Goal: Task Accomplishment & Management: Use online tool/utility

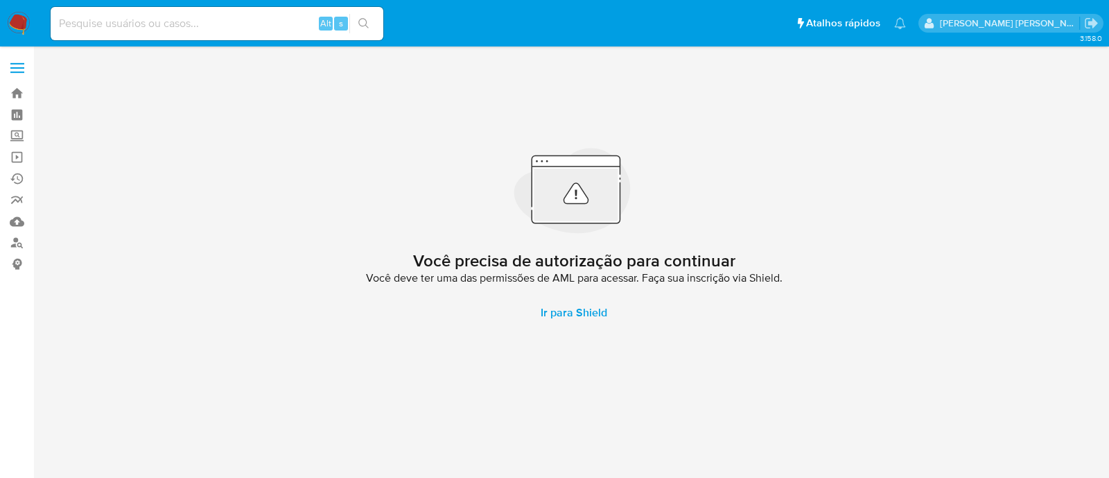
click at [199, 24] on input at bounding box center [217, 24] width 333 height 18
paste input "WhCfGuYUgAr9kT0mWFGPnsif"
type input "WhCfGuYUgAr9kT0mWFGPnsif"
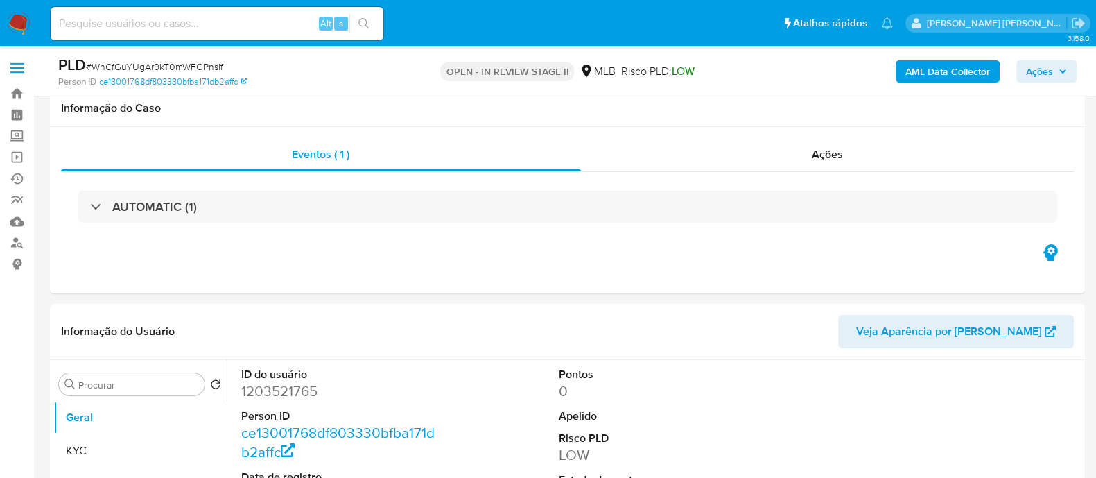
scroll to position [173, 0]
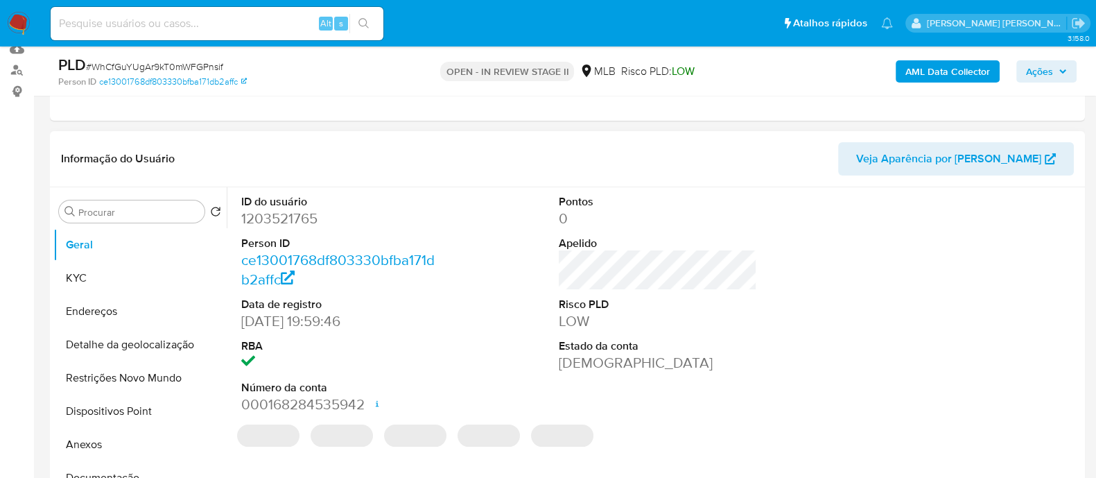
drag, startPoint x: 99, startPoint y: 302, endPoint x: 544, endPoint y: 352, distance: 447.2
click at [99, 461] on button "Documentação" at bounding box center [139, 477] width 173 height 33
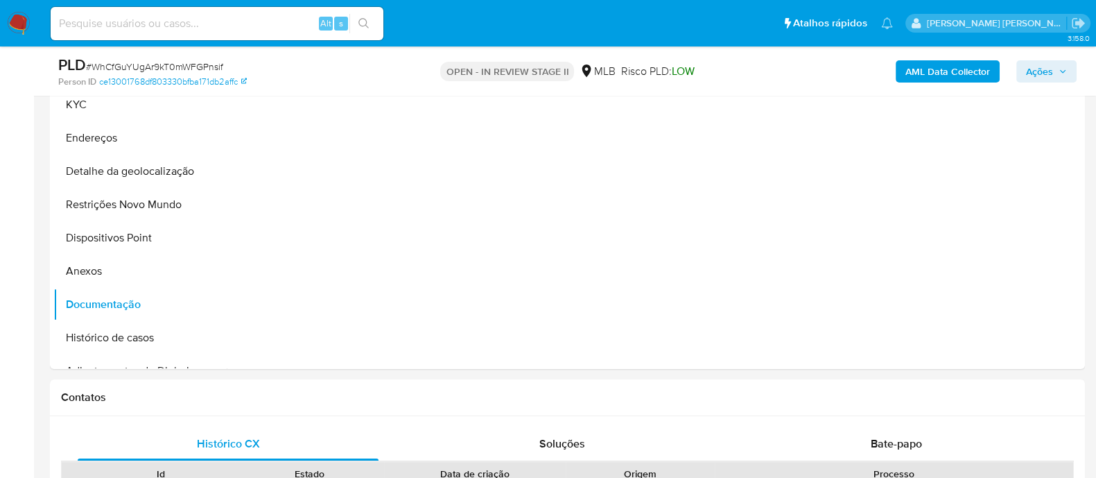
select select "10"
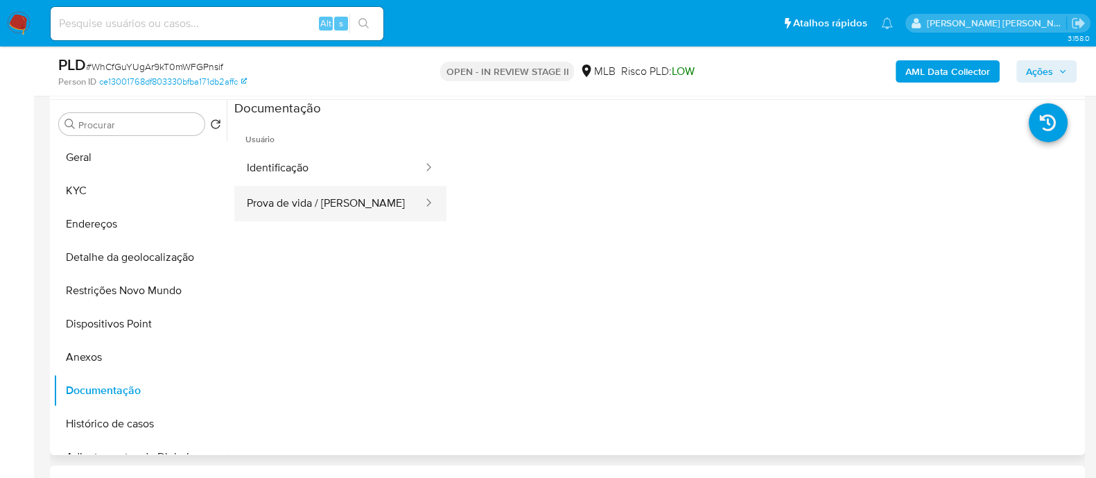
click at [311, 203] on button "Prova de vida / Selfie" at bounding box center [329, 203] width 190 height 35
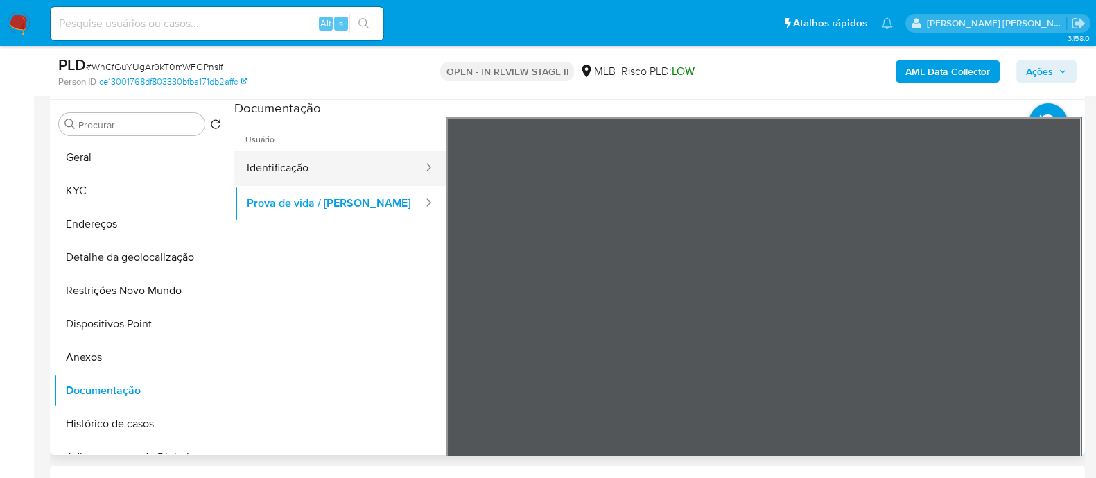
click at [315, 162] on button "Identificação" at bounding box center [329, 167] width 190 height 35
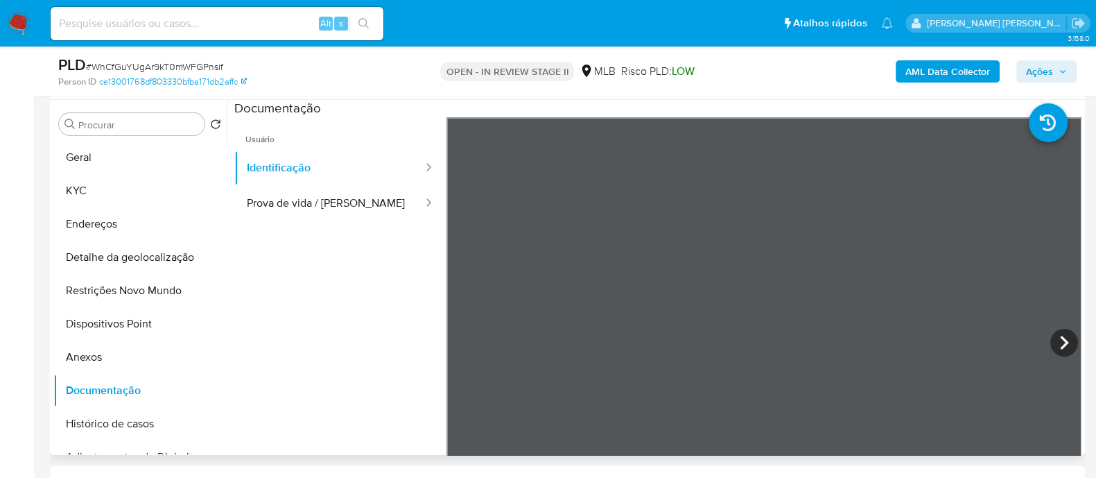
click at [331, 306] on ul "Usuário Identificação Prova de vida / Selfie" at bounding box center [340, 316] width 212 height 399
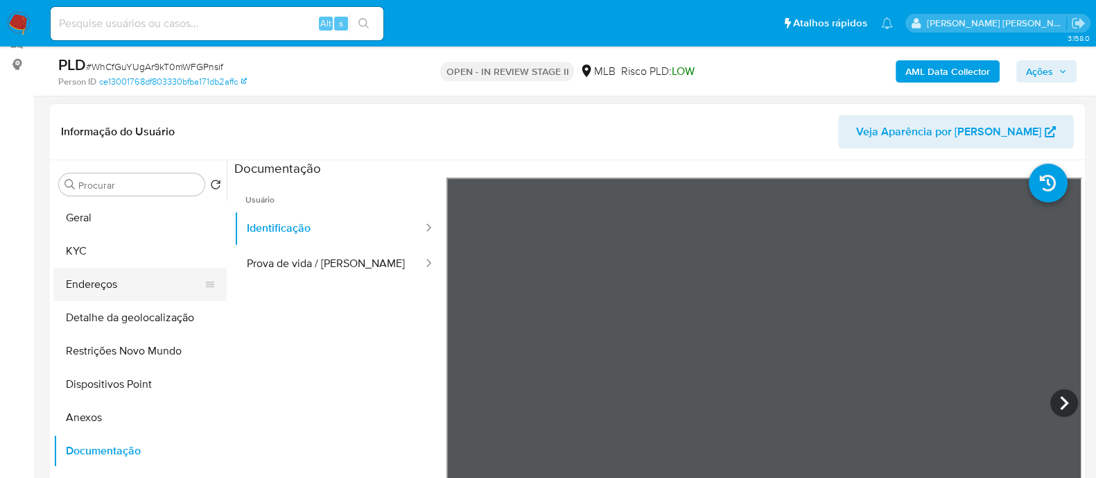
scroll to position [173, 0]
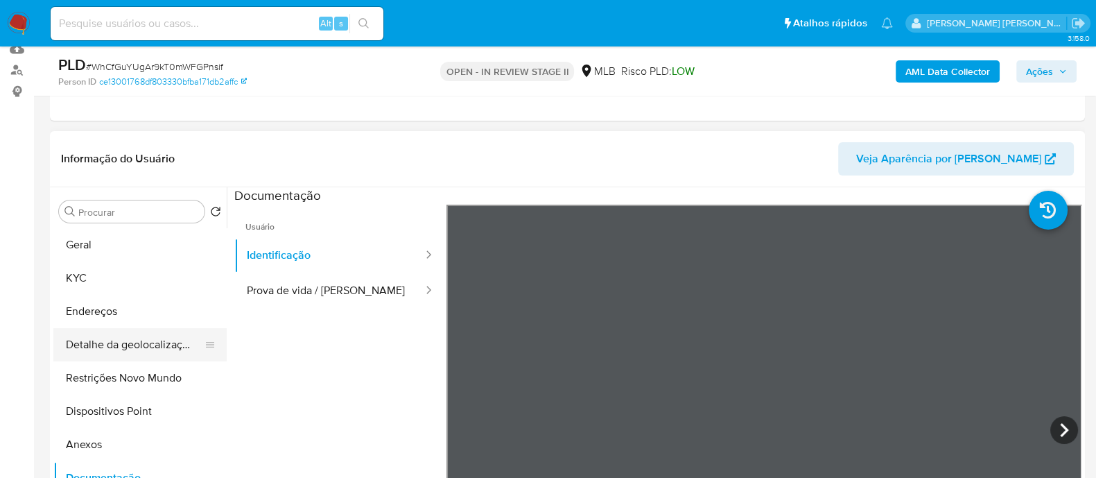
click at [125, 328] on button "Detalhe da geolocalização" at bounding box center [134, 344] width 162 height 33
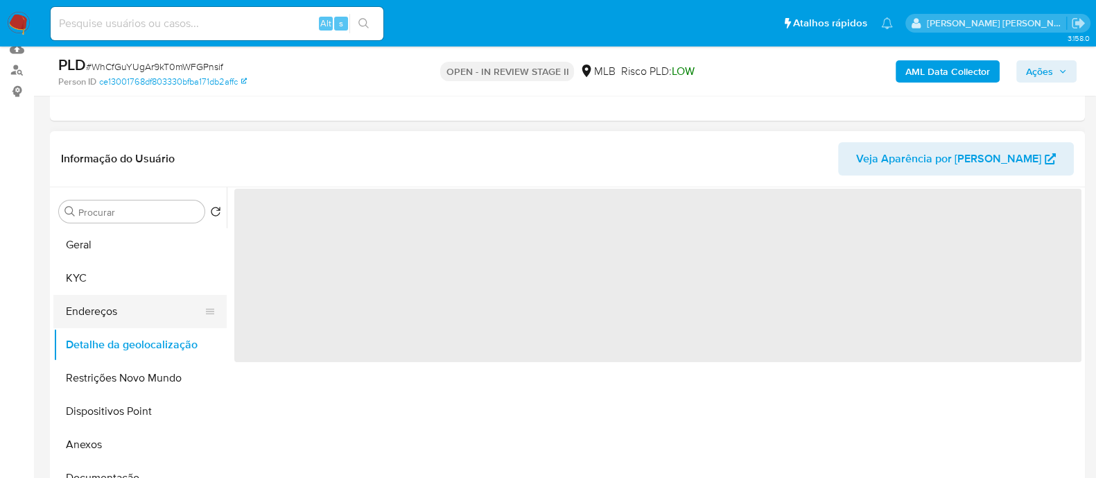
click at [124, 310] on button "Endereços" at bounding box center [134, 311] width 162 height 33
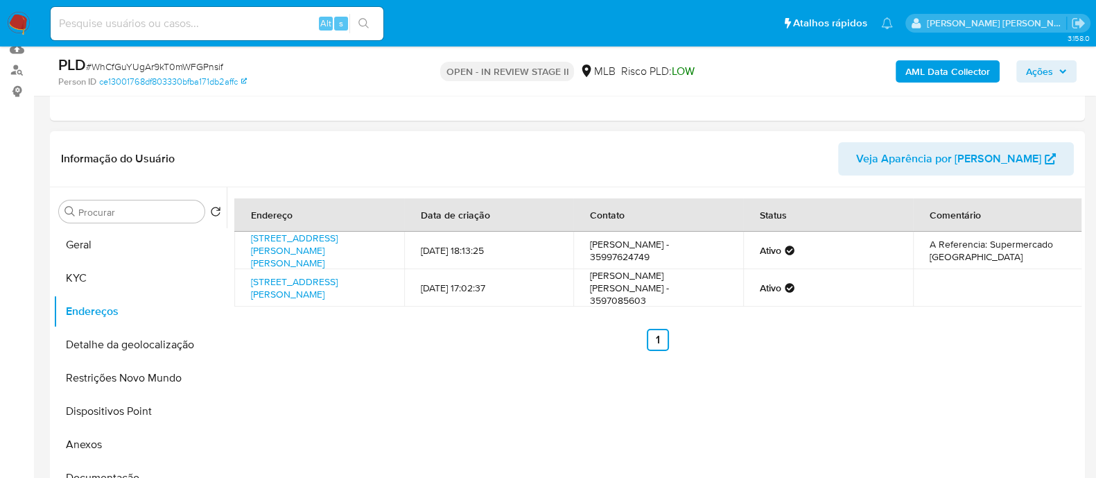
click at [471, 134] on div "Informação do Usuário Veja Aparência por Pessoa" at bounding box center [567, 159] width 1035 height 56
click at [142, 339] on button "Detalhe da geolocalização" at bounding box center [134, 344] width 162 height 33
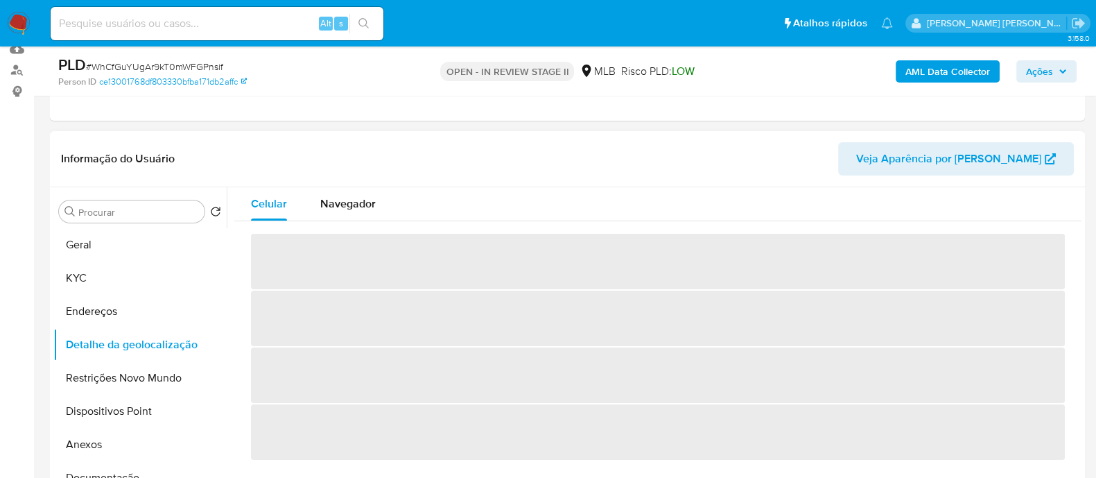
click at [564, 134] on div "Informação do Usuário Veja Aparência por Pessoa" at bounding box center [567, 159] width 1035 height 56
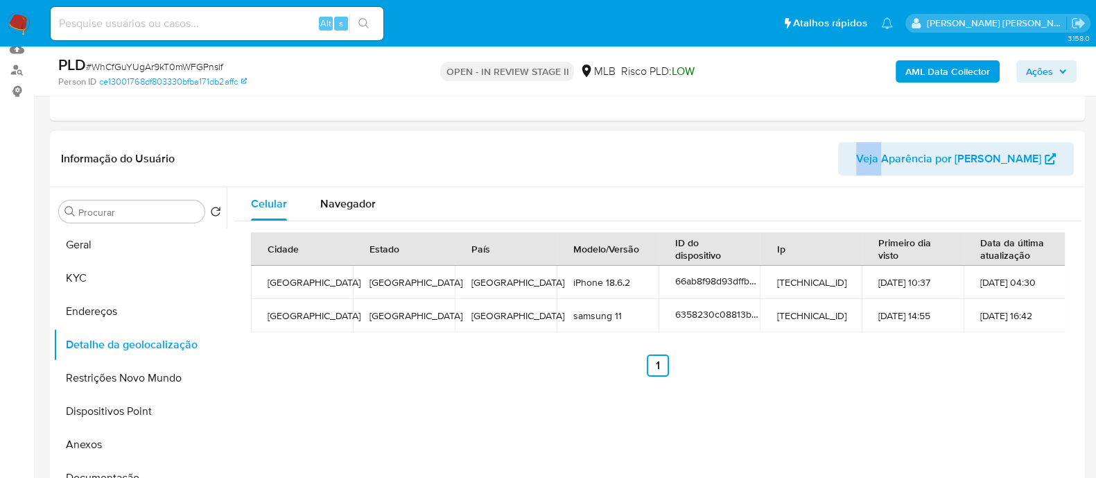
click at [564, 134] on div "Informação do Usuário Veja Aparência por Pessoa" at bounding box center [567, 159] width 1035 height 56
click at [940, 71] on b "AML Data Collector" at bounding box center [948, 71] width 85 height 22
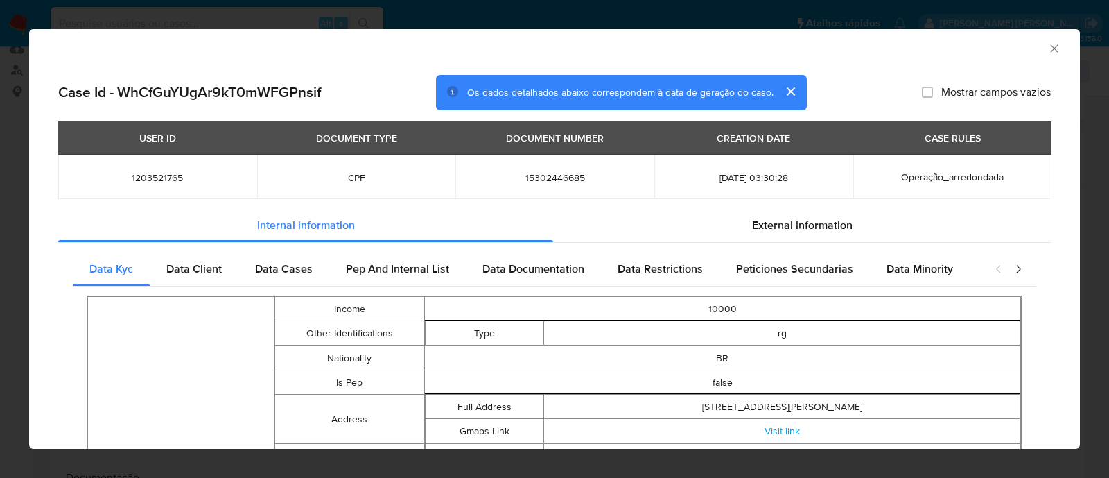
click at [1048, 53] on icon "Fechar a janela" at bounding box center [1055, 49] width 14 height 14
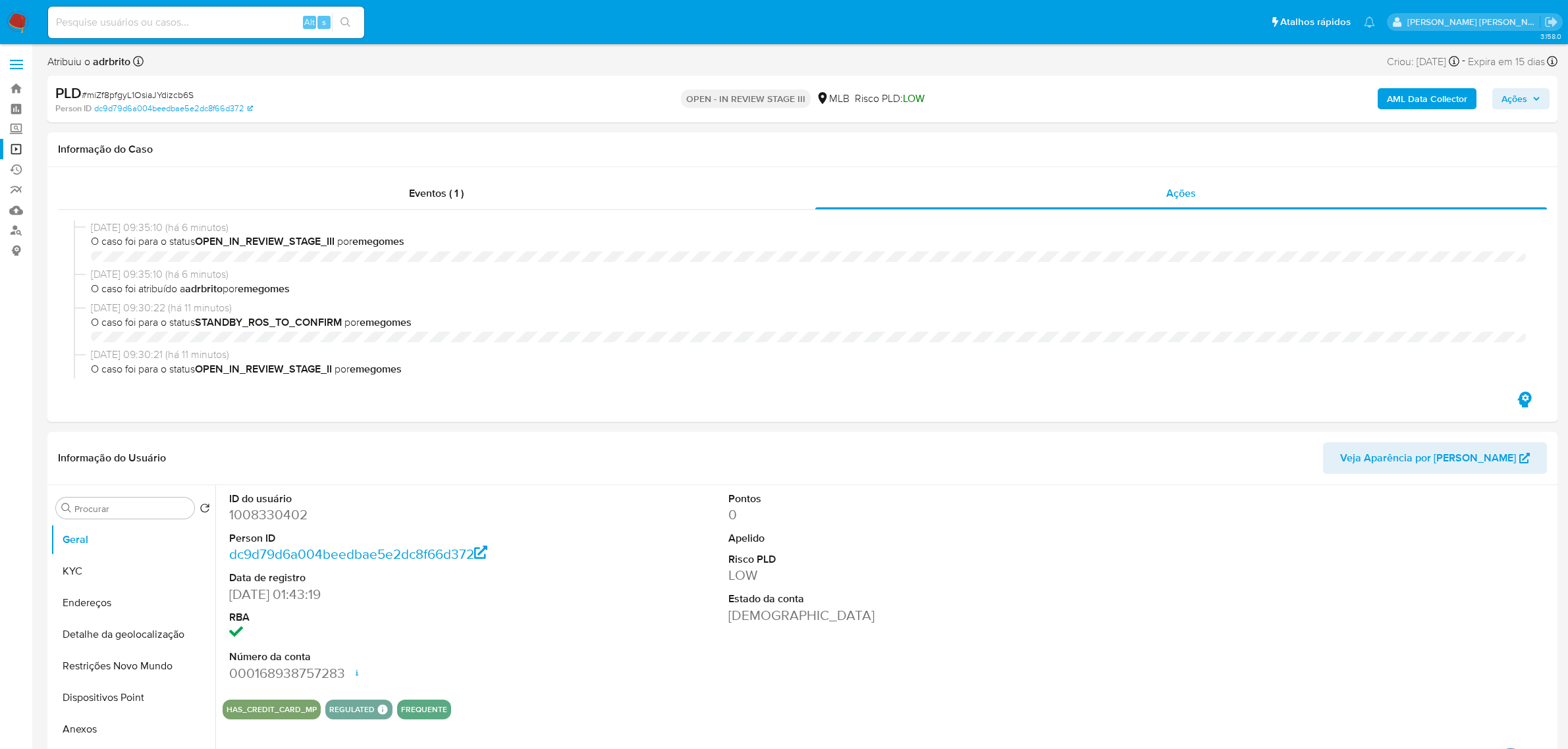
select select "10"
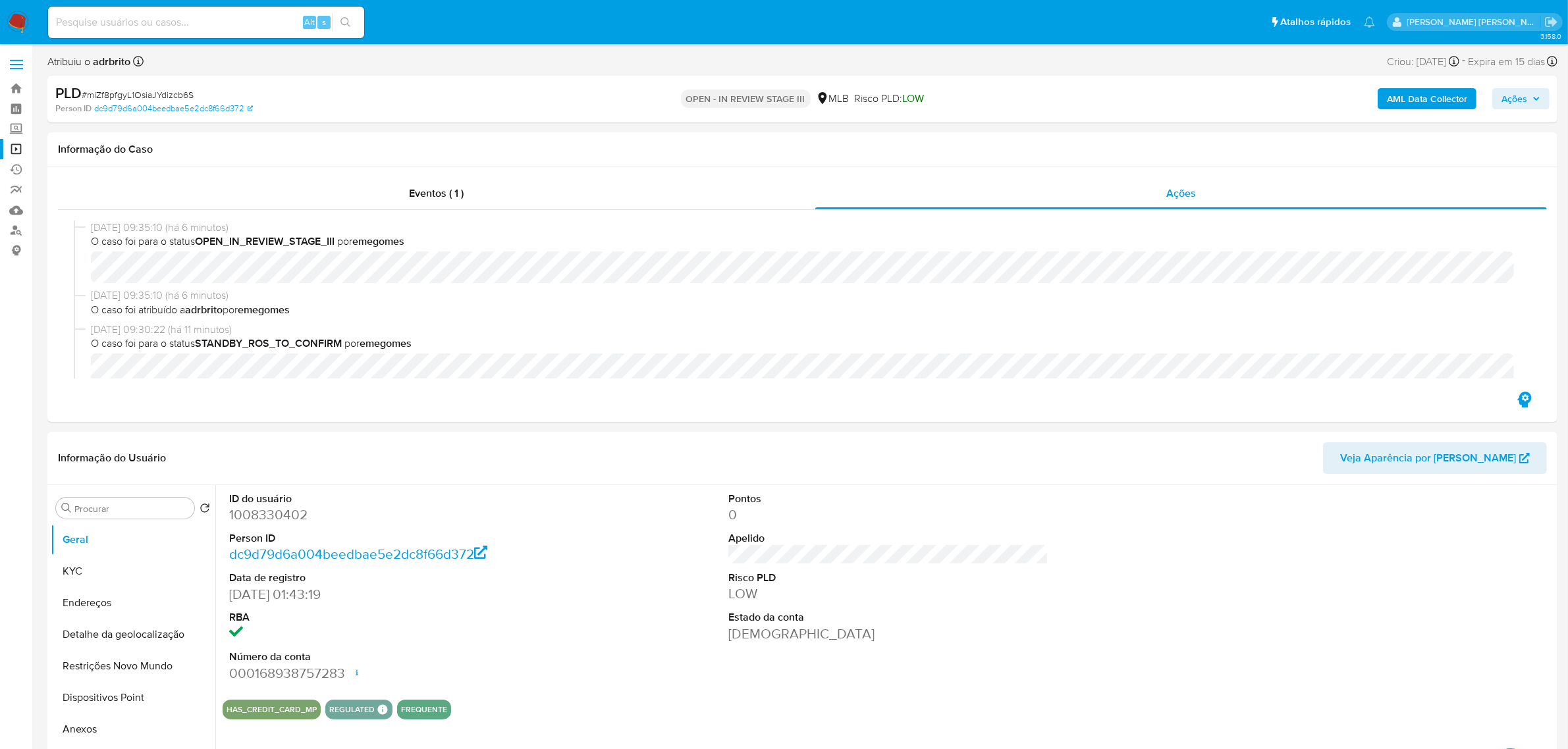
click at [23, 67] on label at bounding box center [16, 64] width 33 height 28
click at [0, 0] on input "checkbox" at bounding box center [0, 0] width 0 height 0
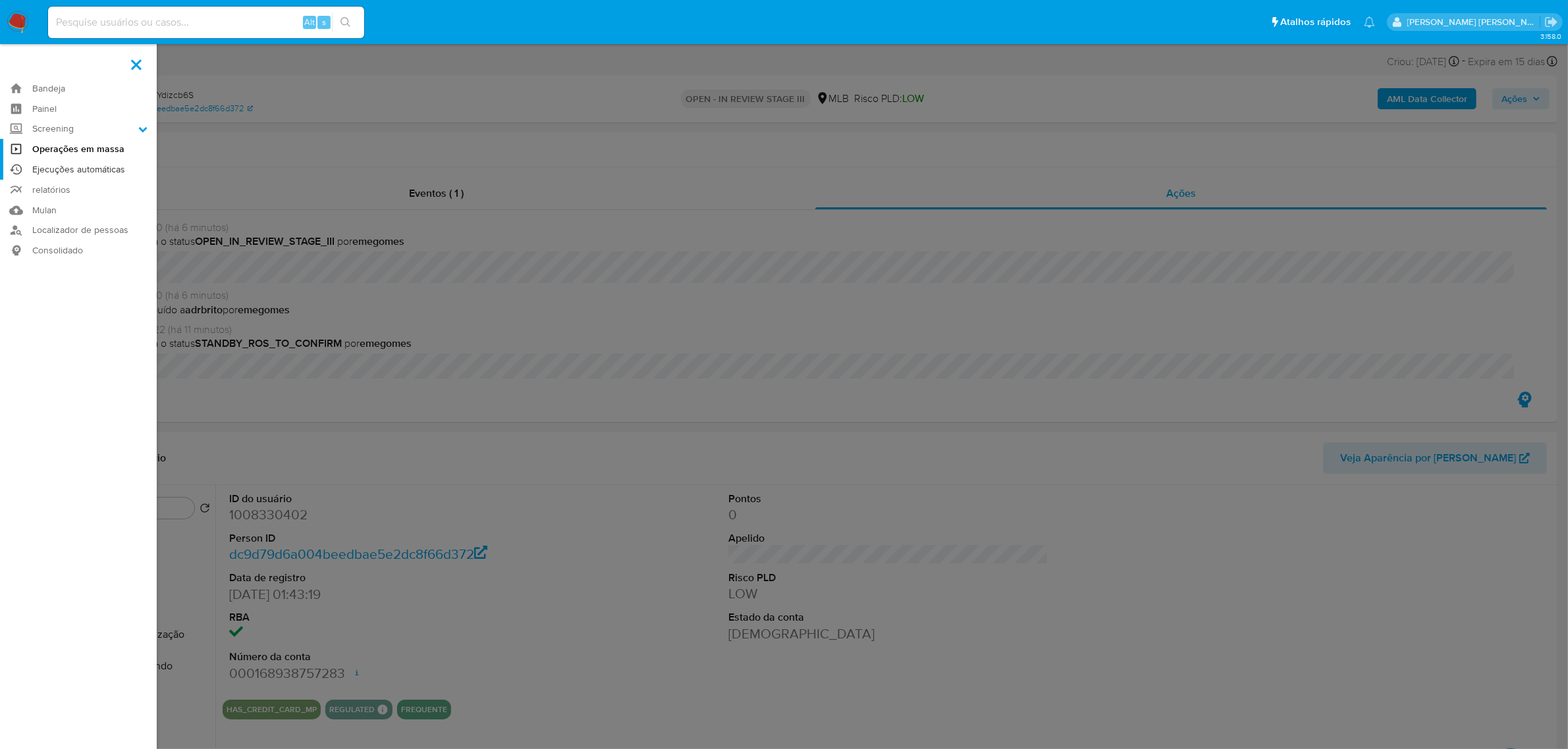
click at [105, 173] on link "Ejecuções automáticas" at bounding box center [78, 169] width 157 height 20
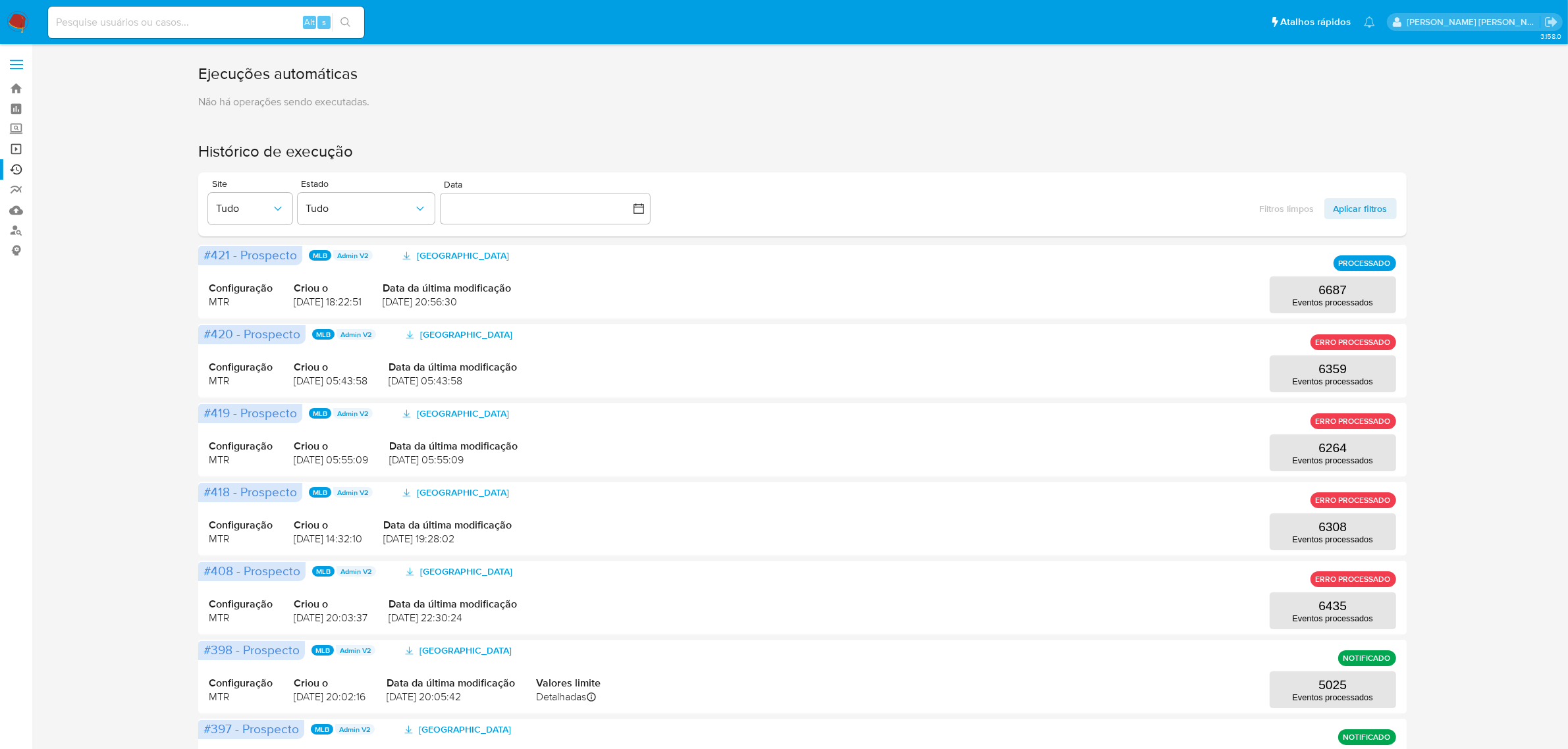
click at [20, 148] on link "Operações em massa" at bounding box center [78, 148] width 157 height 20
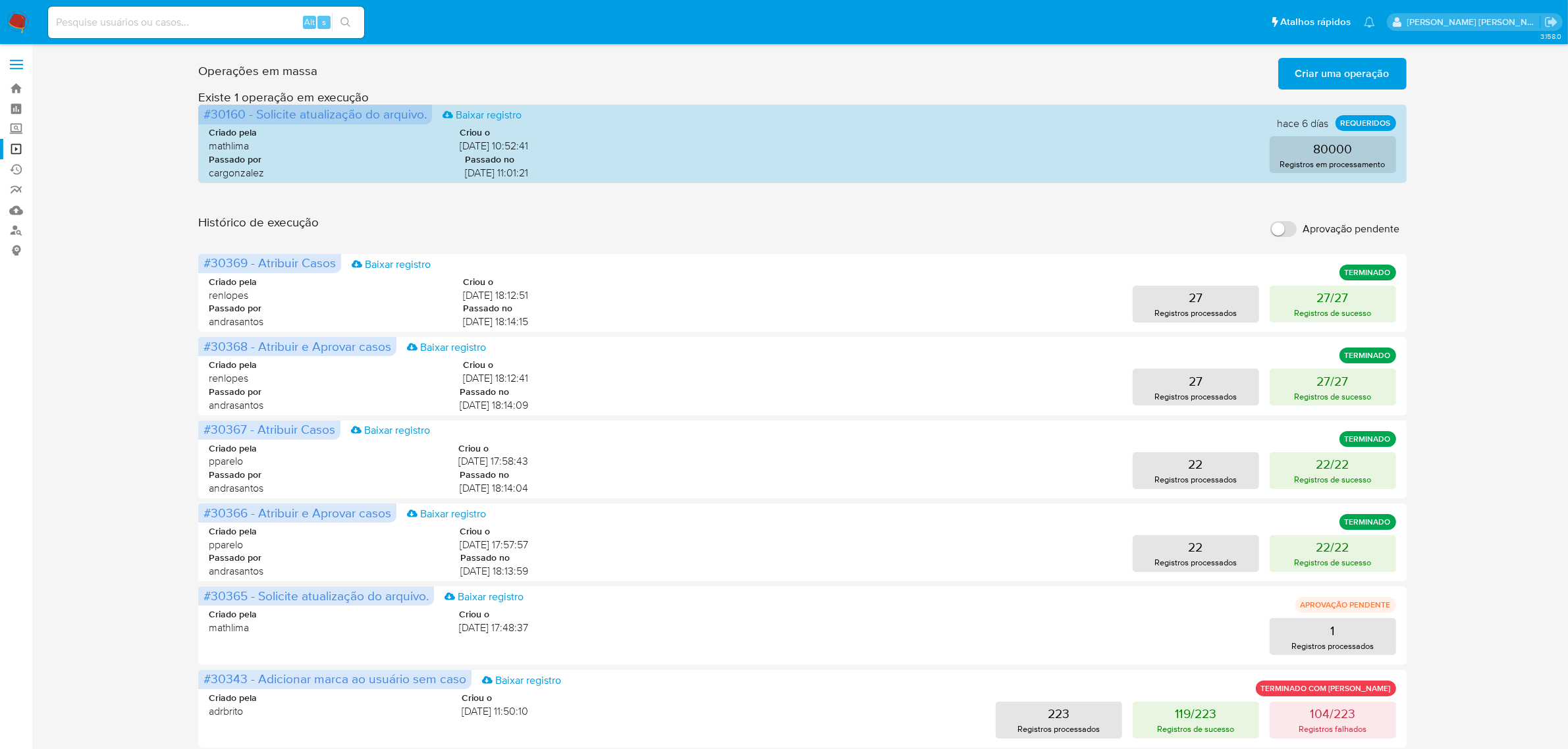
click at [1383, 77] on span "Criar uma operação" at bounding box center [1342, 73] width 94 height 29
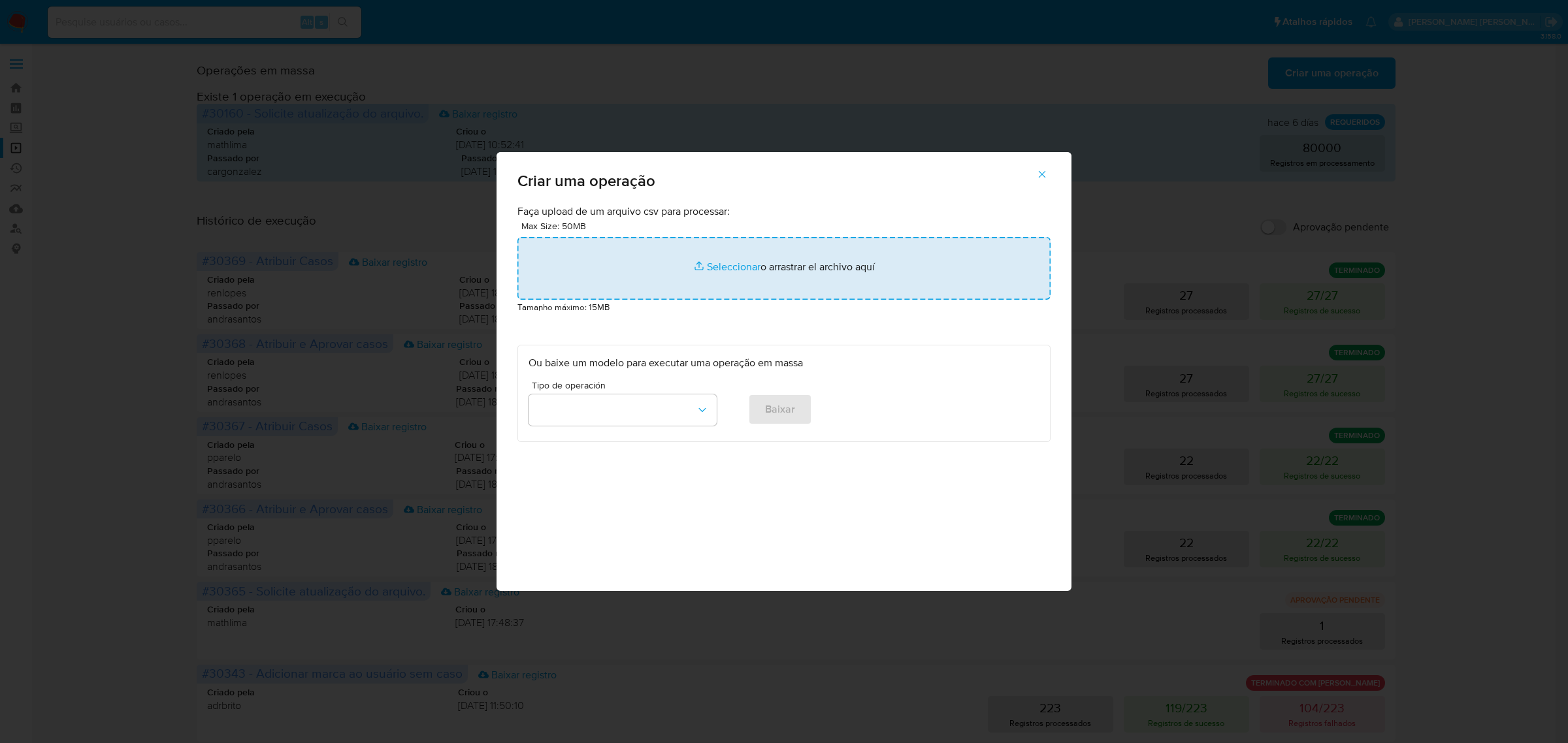
click at [719, 267] on input "file" at bounding box center [784, 268] width 533 height 63
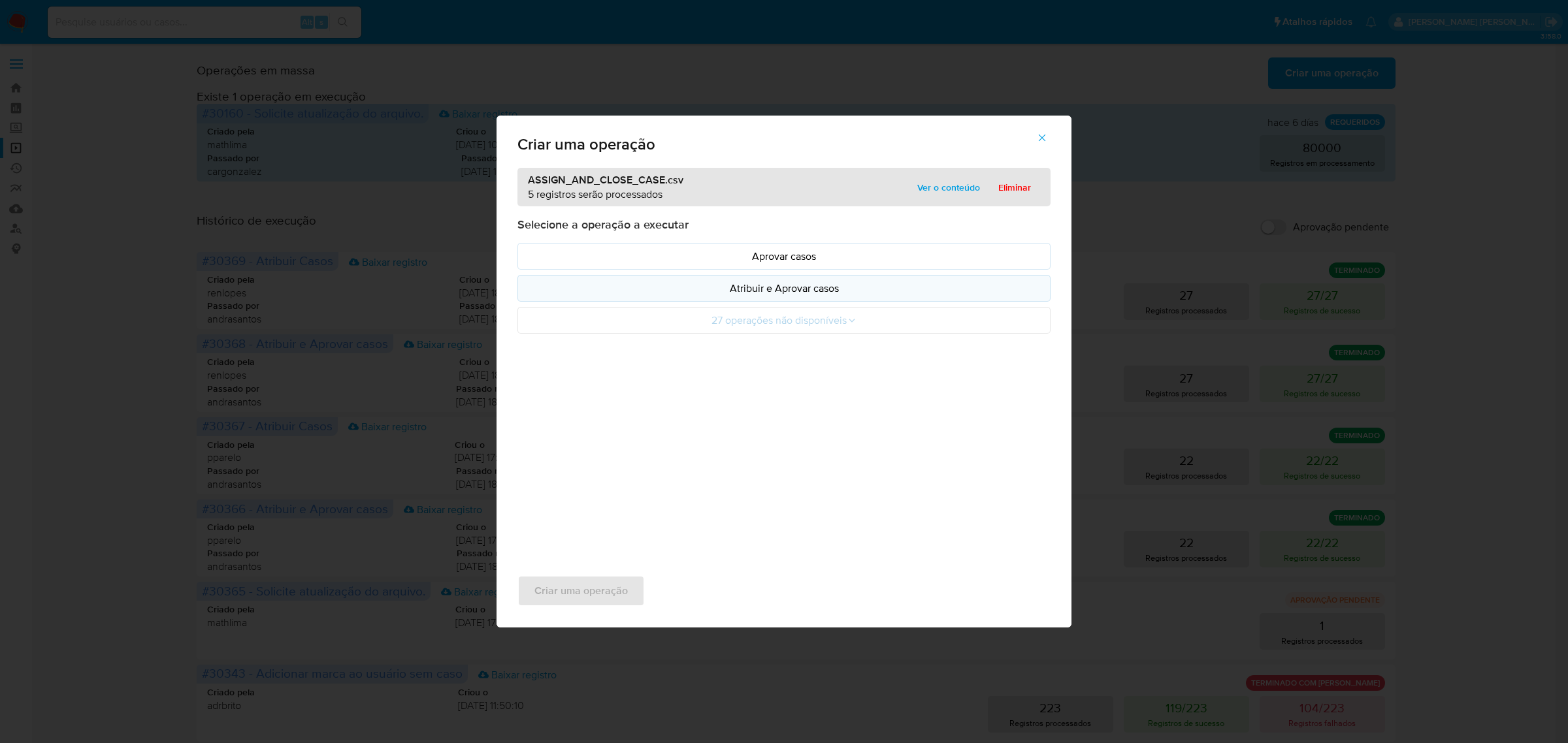
click at [684, 295] on p "Atribuir e Aprovar casos" at bounding box center [784, 288] width 511 height 15
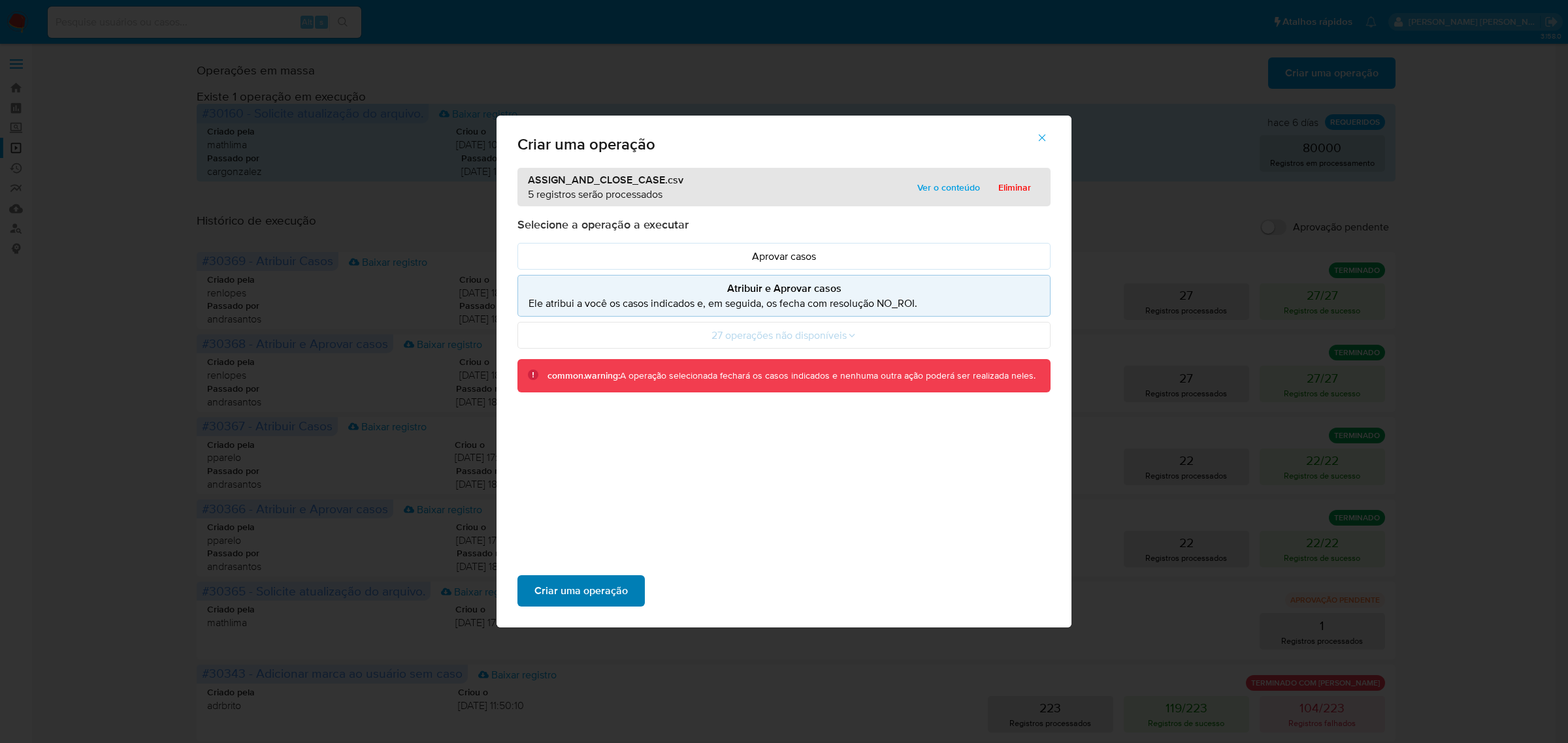
click at [567, 586] on span "Criar uma operação" at bounding box center [580, 590] width 93 height 29
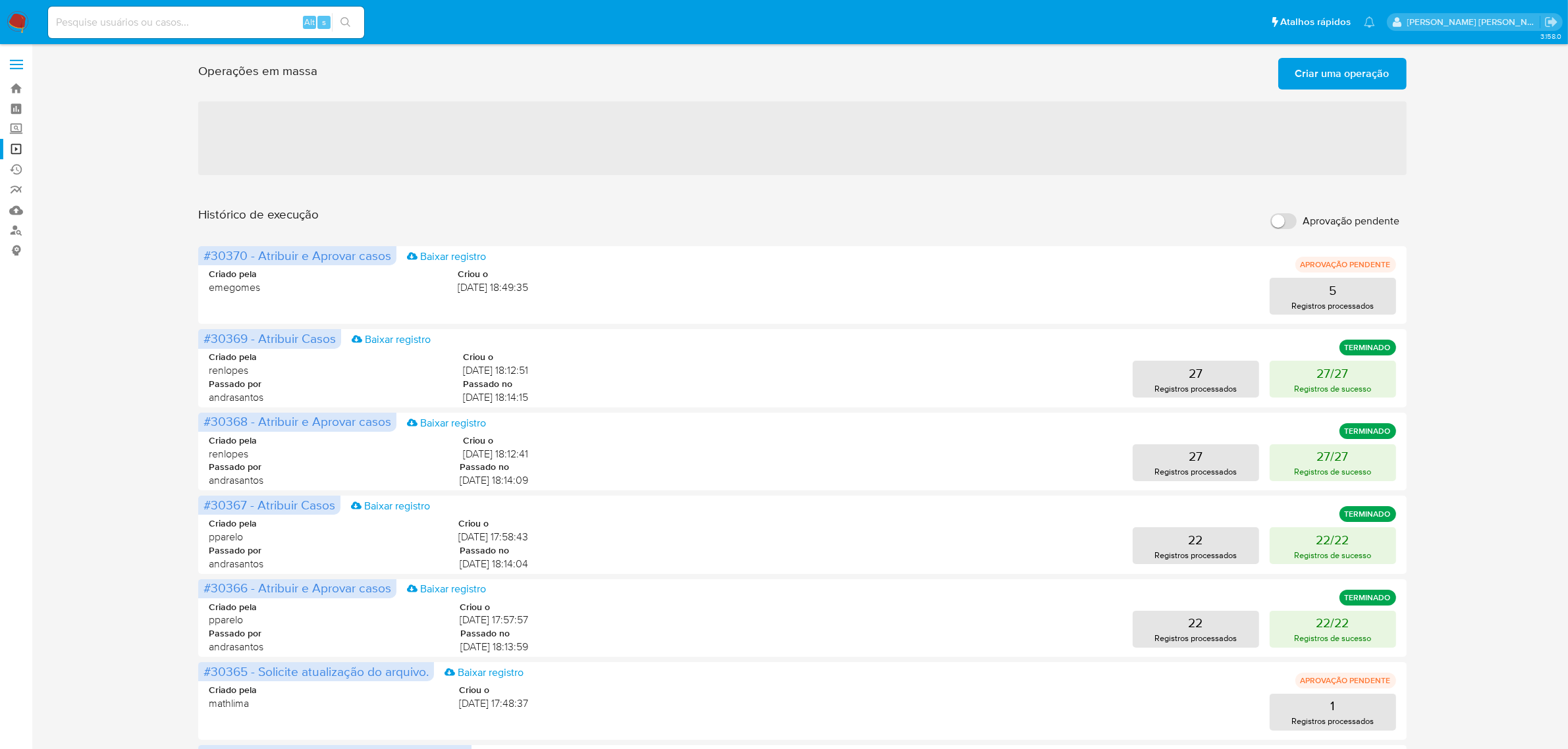
click at [1346, 86] on span "Criar uma operação" at bounding box center [1342, 73] width 94 height 29
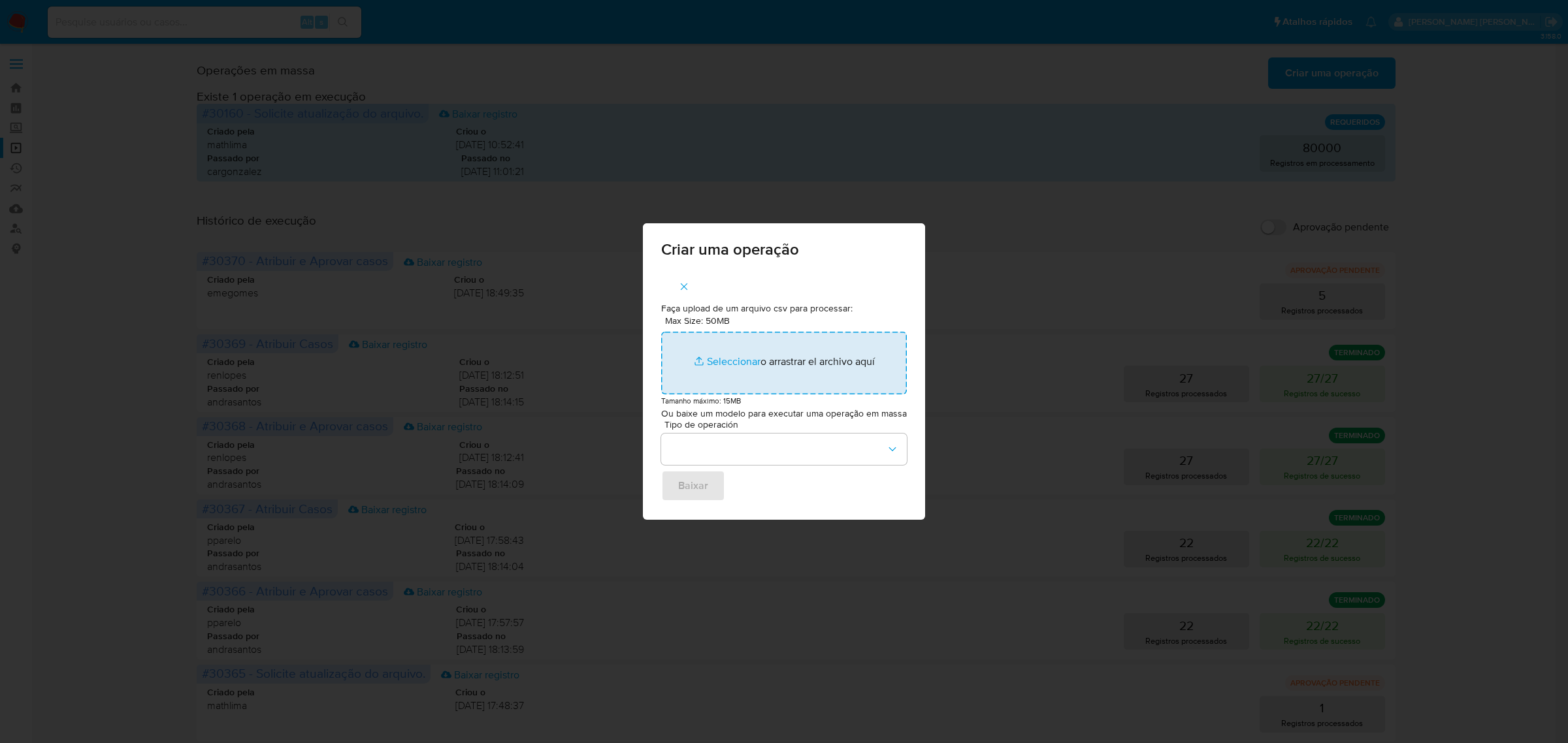
click at [749, 356] on input "Max Size: 50MB Seleccionar archivos" at bounding box center [784, 363] width 246 height 63
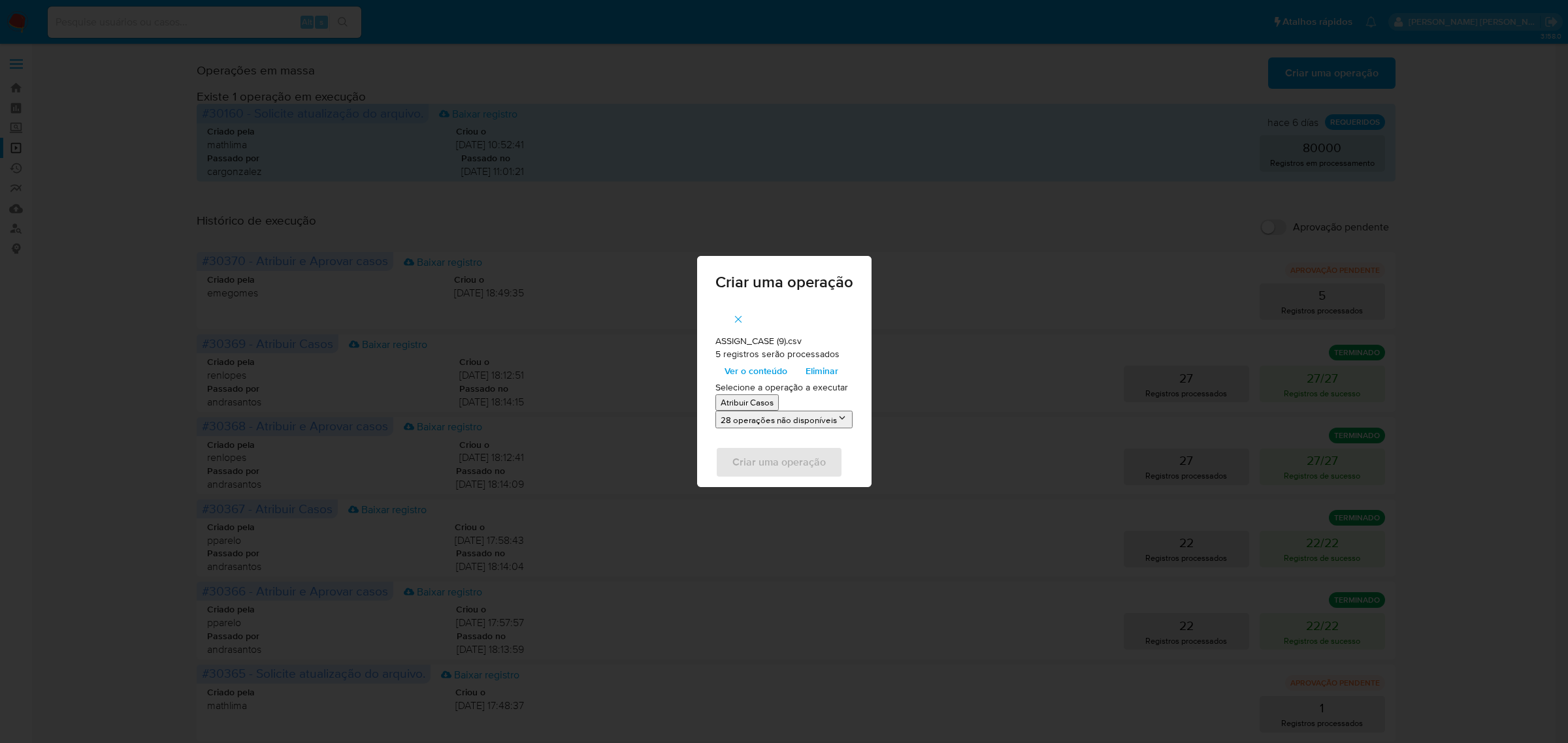
click at [756, 399] on p "Atribuir Casos" at bounding box center [747, 402] width 53 height 12
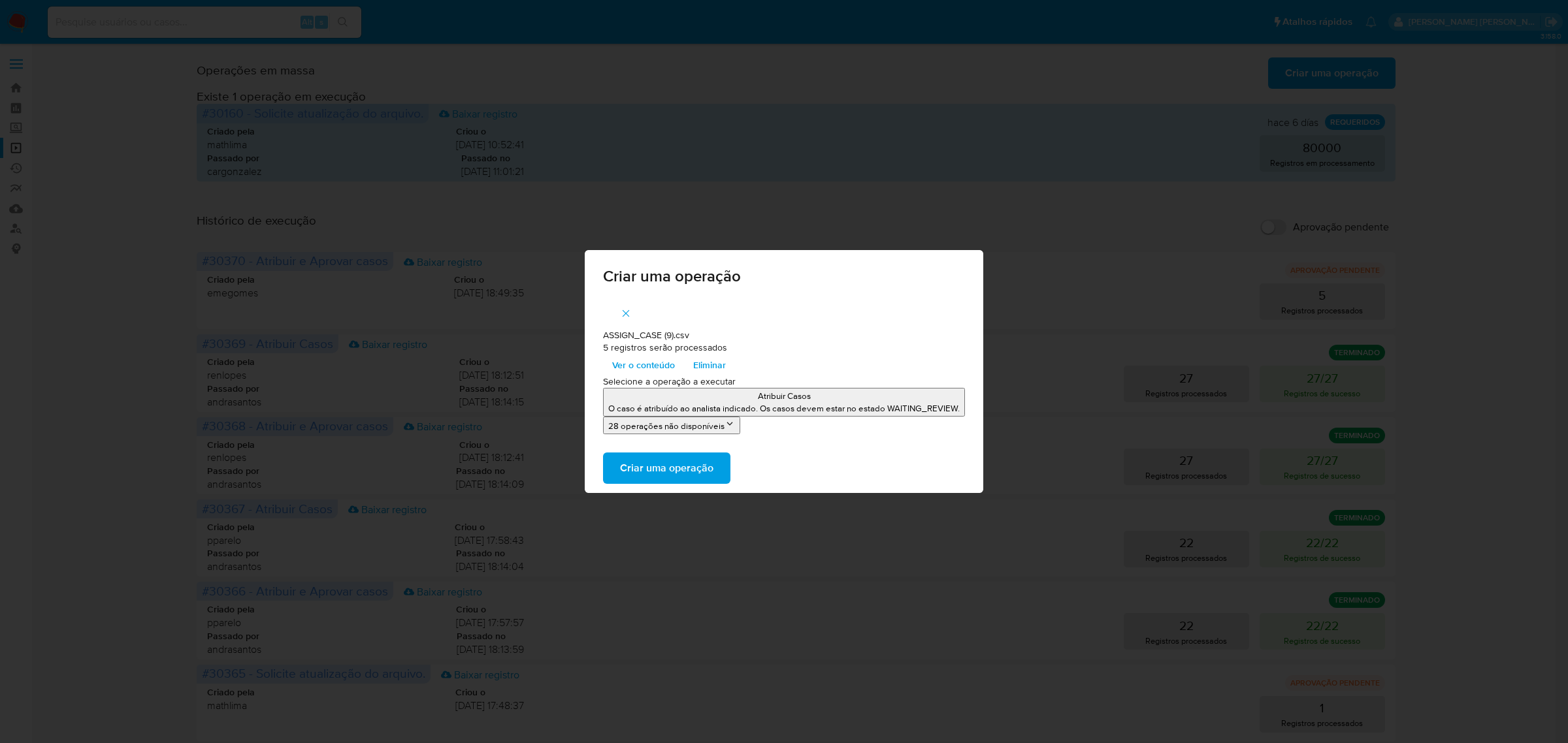
click at [680, 465] on span "Criar uma operação" at bounding box center [666, 468] width 93 height 29
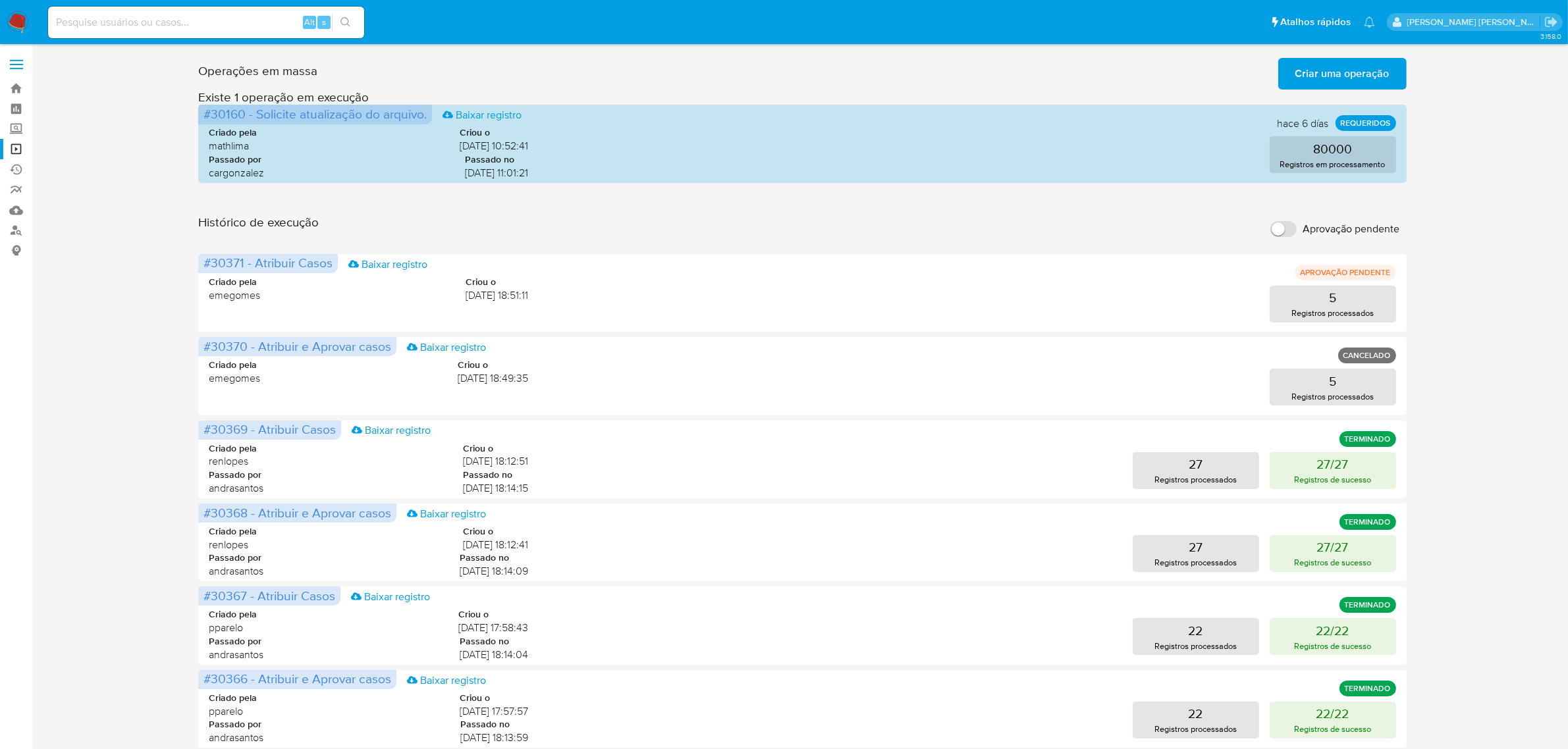
click at [1345, 77] on span "Criar uma operação" at bounding box center [1342, 73] width 94 height 29
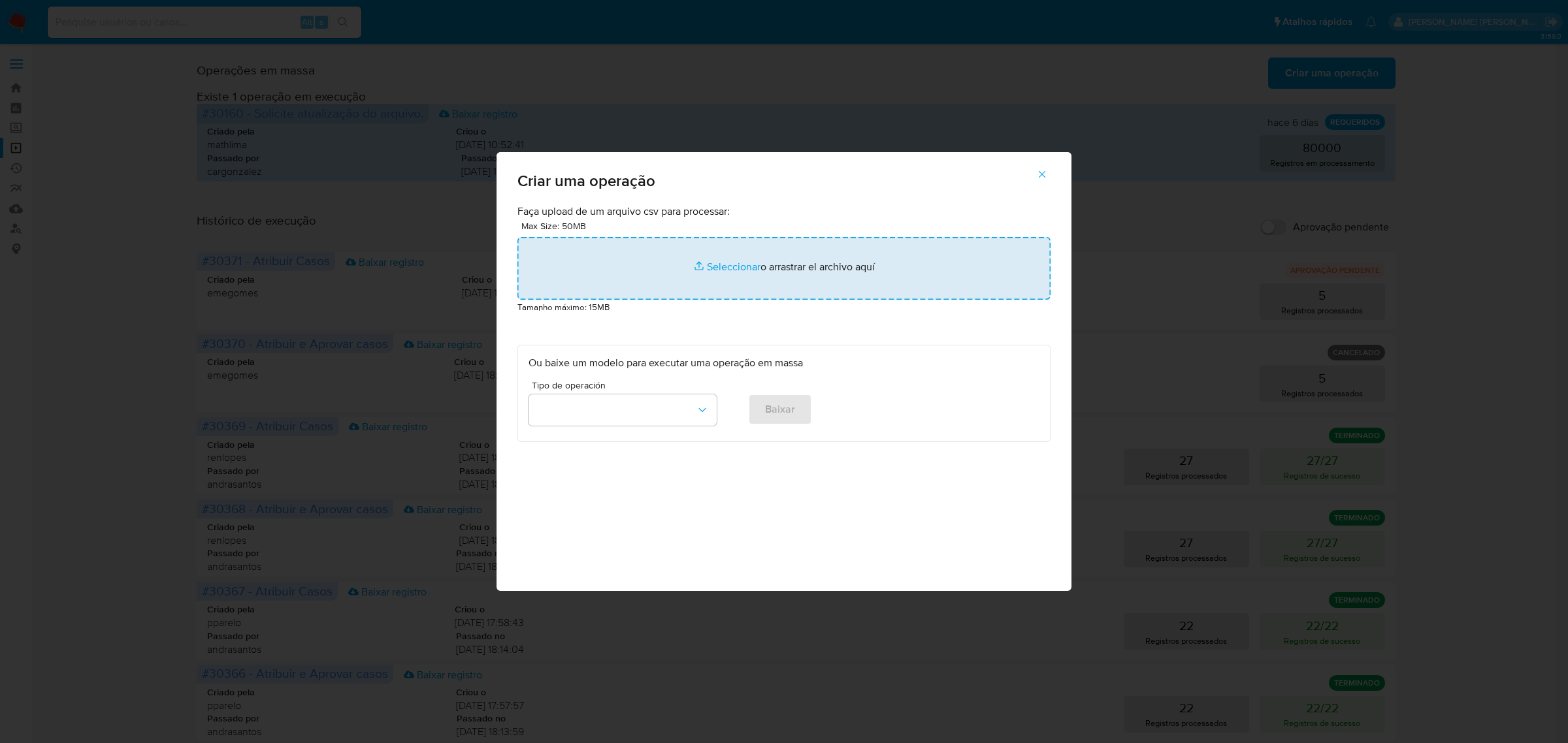
click at [732, 274] on input "file" at bounding box center [784, 268] width 533 height 63
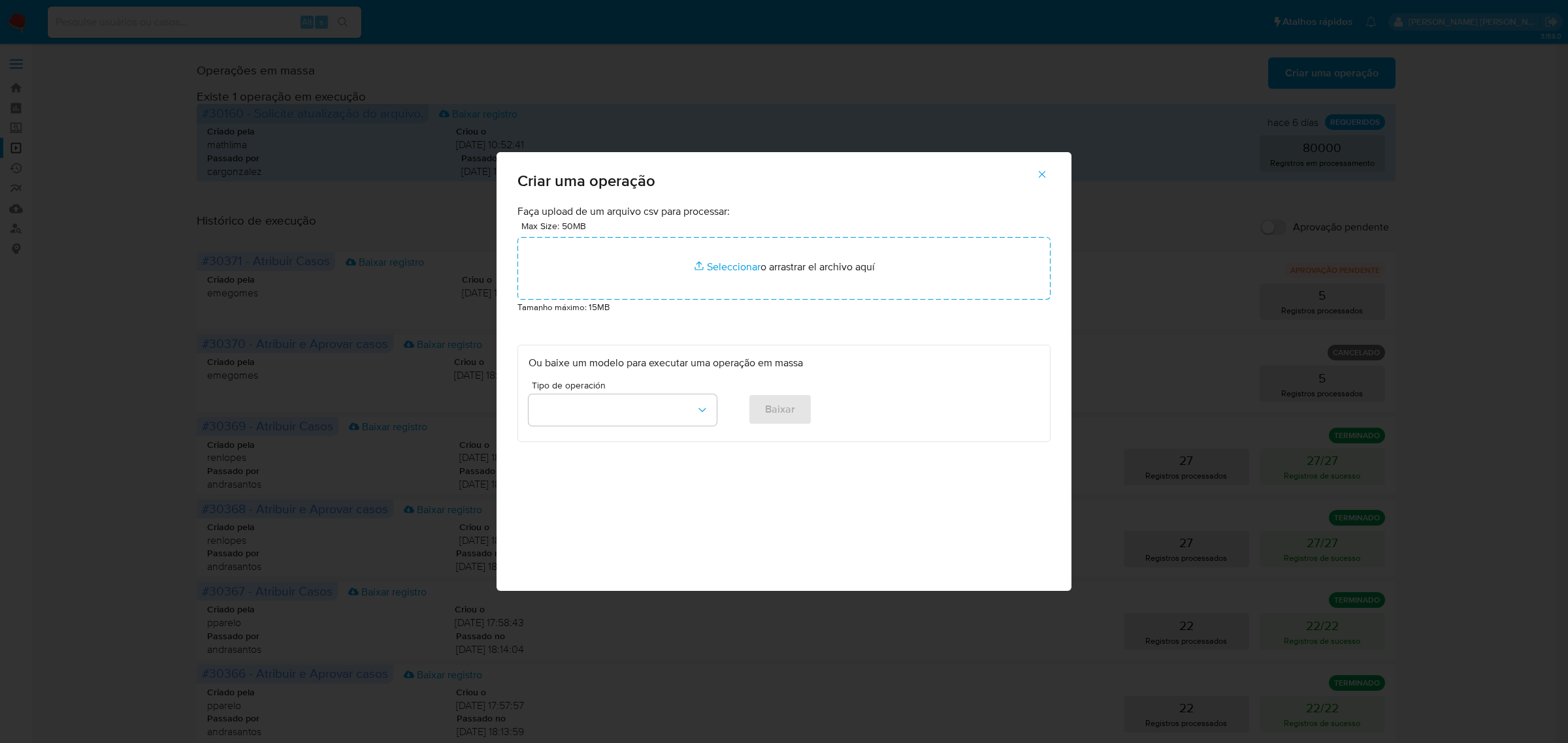
click at [1039, 169] on icon "button" at bounding box center [1042, 174] width 11 height 11
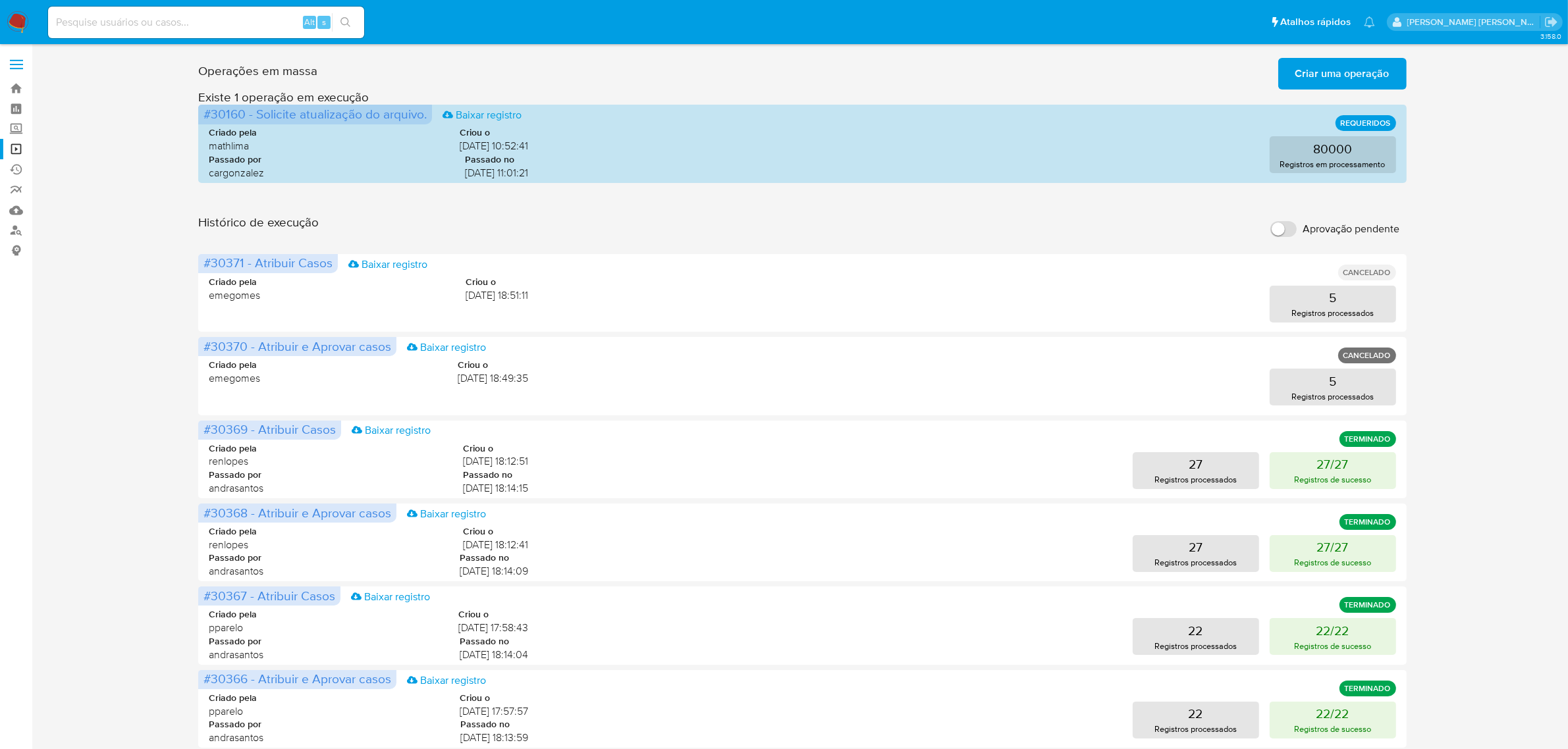
click at [1363, 67] on span "Criar uma operação" at bounding box center [1342, 73] width 94 height 29
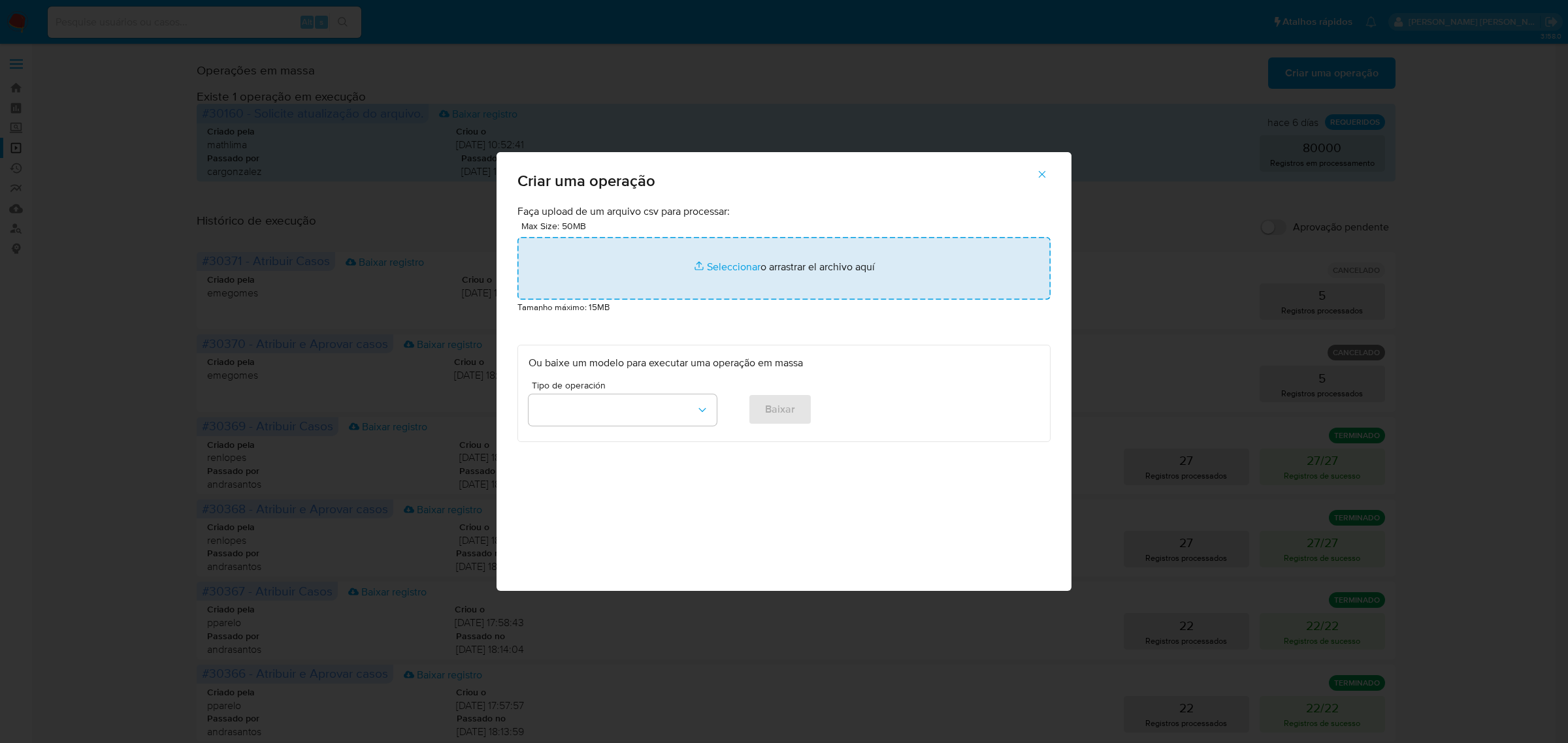
click at [732, 263] on input "file" at bounding box center [784, 268] width 533 height 63
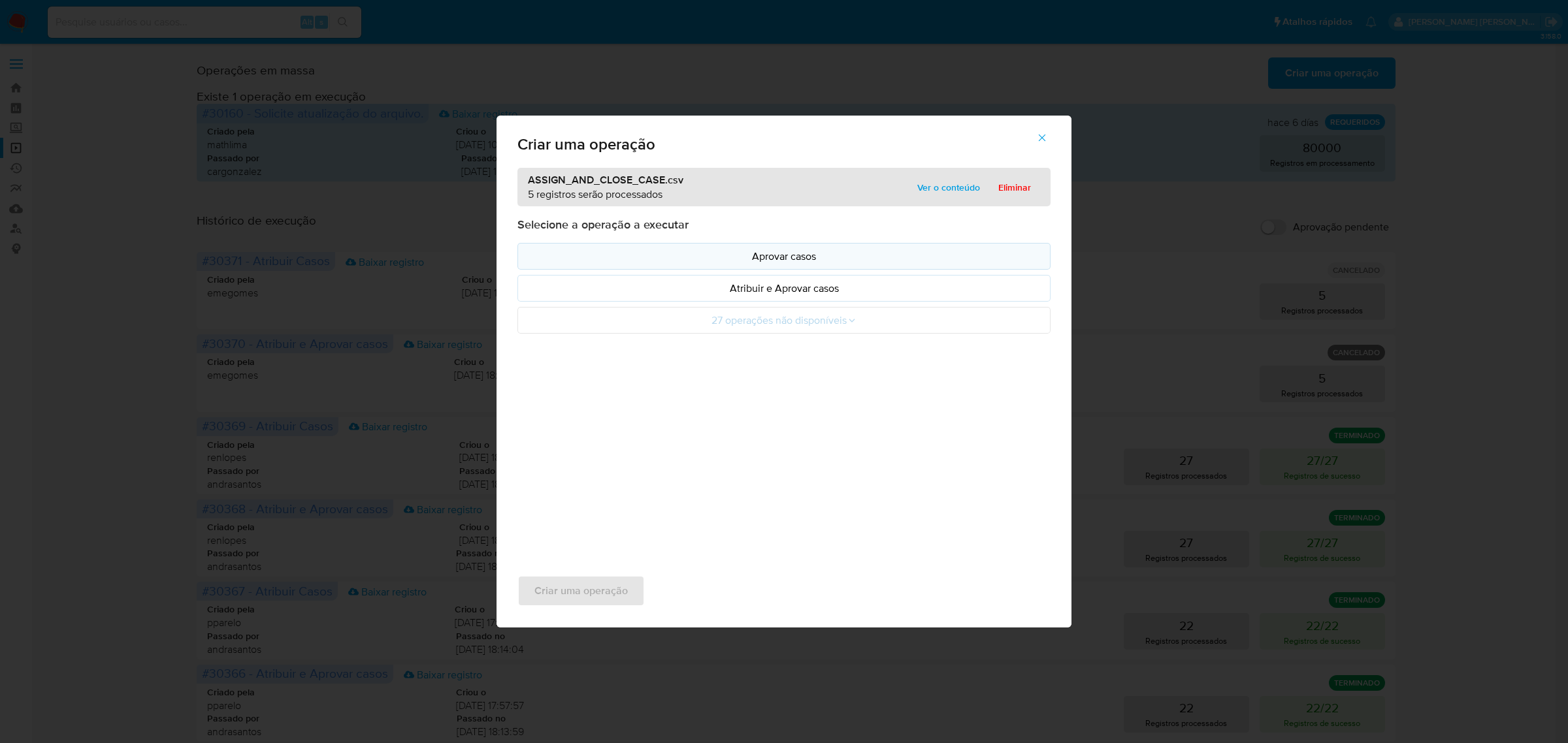
drag, startPoint x: 732, startPoint y: 263, endPoint x: 739, endPoint y: 250, distance: 14.8
click at [739, 250] on p "Aprovar casos" at bounding box center [784, 256] width 511 height 15
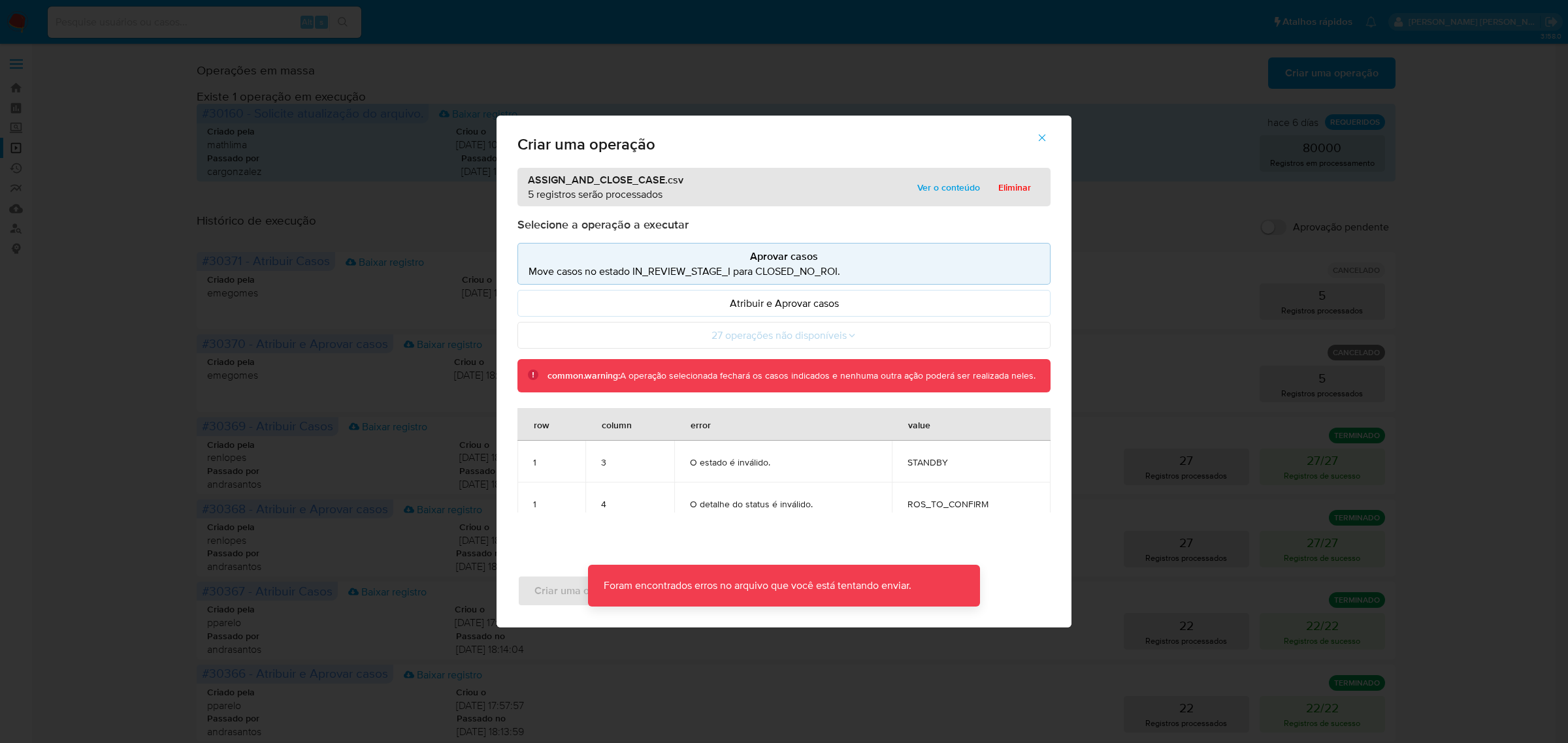
click at [1043, 138] on icon "button" at bounding box center [1042, 138] width 8 height 8
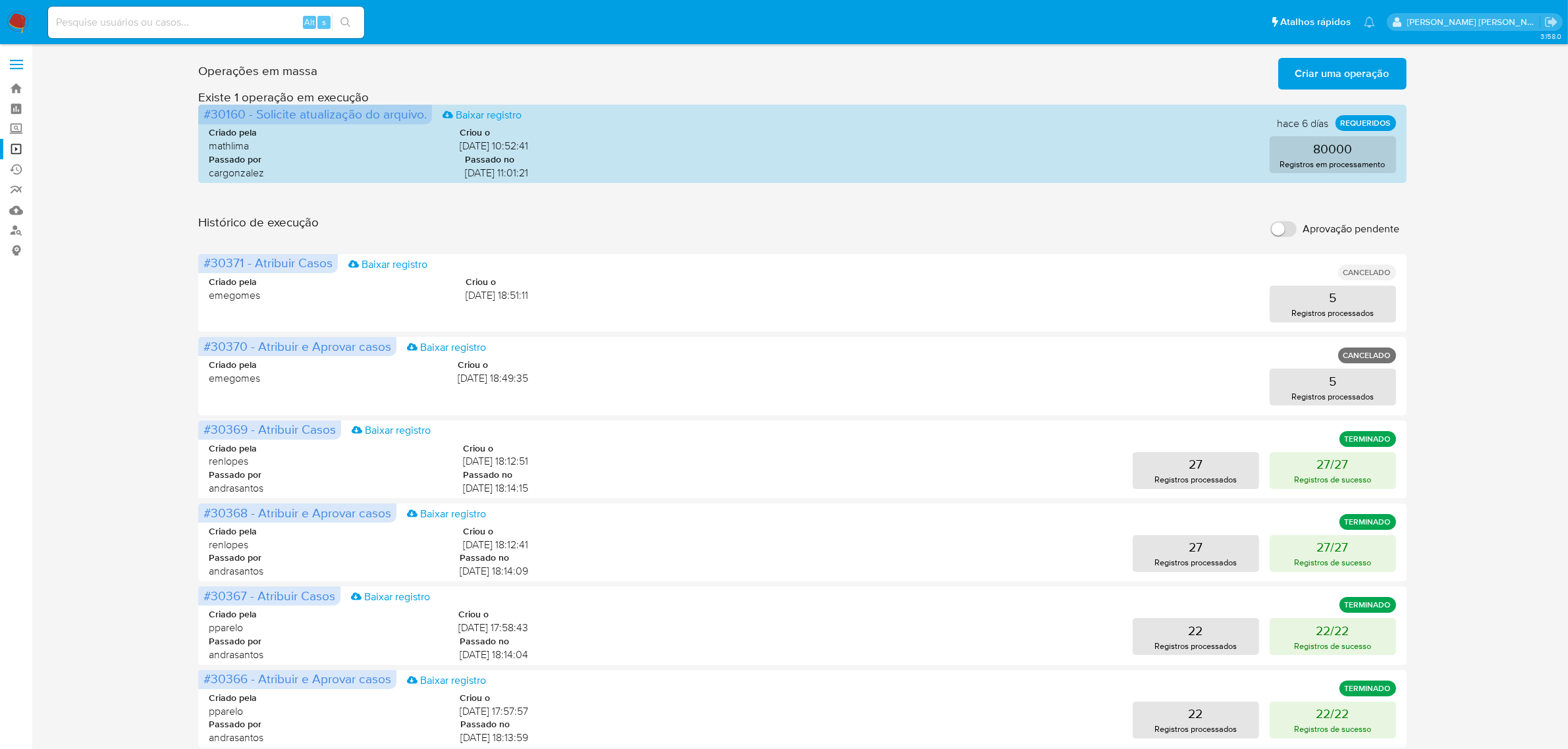
click at [1324, 71] on span "Criar uma operação" at bounding box center [1342, 73] width 94 height 29
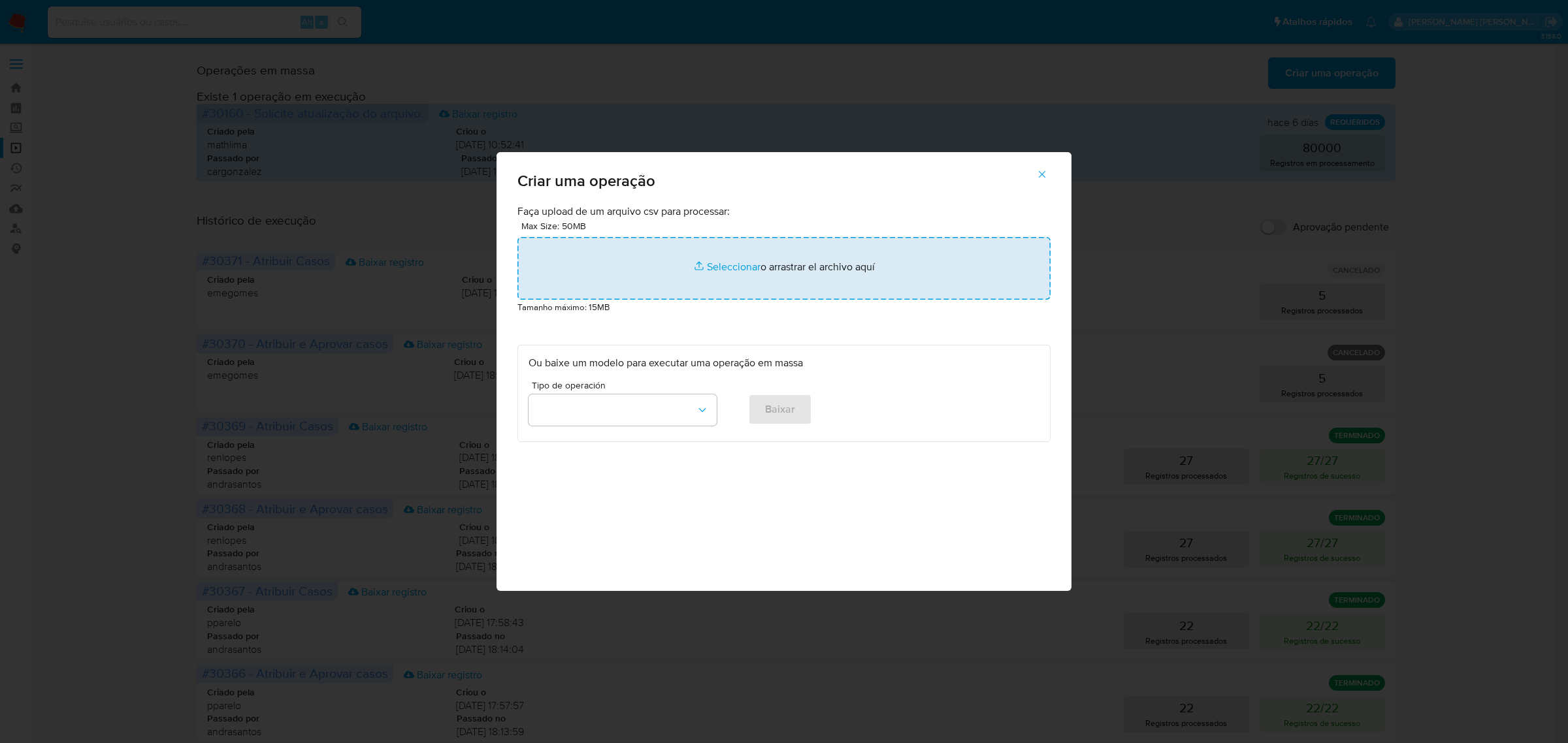
click at [748, 266] on input "file" at bounding box center [784, 268] width 533 height 63
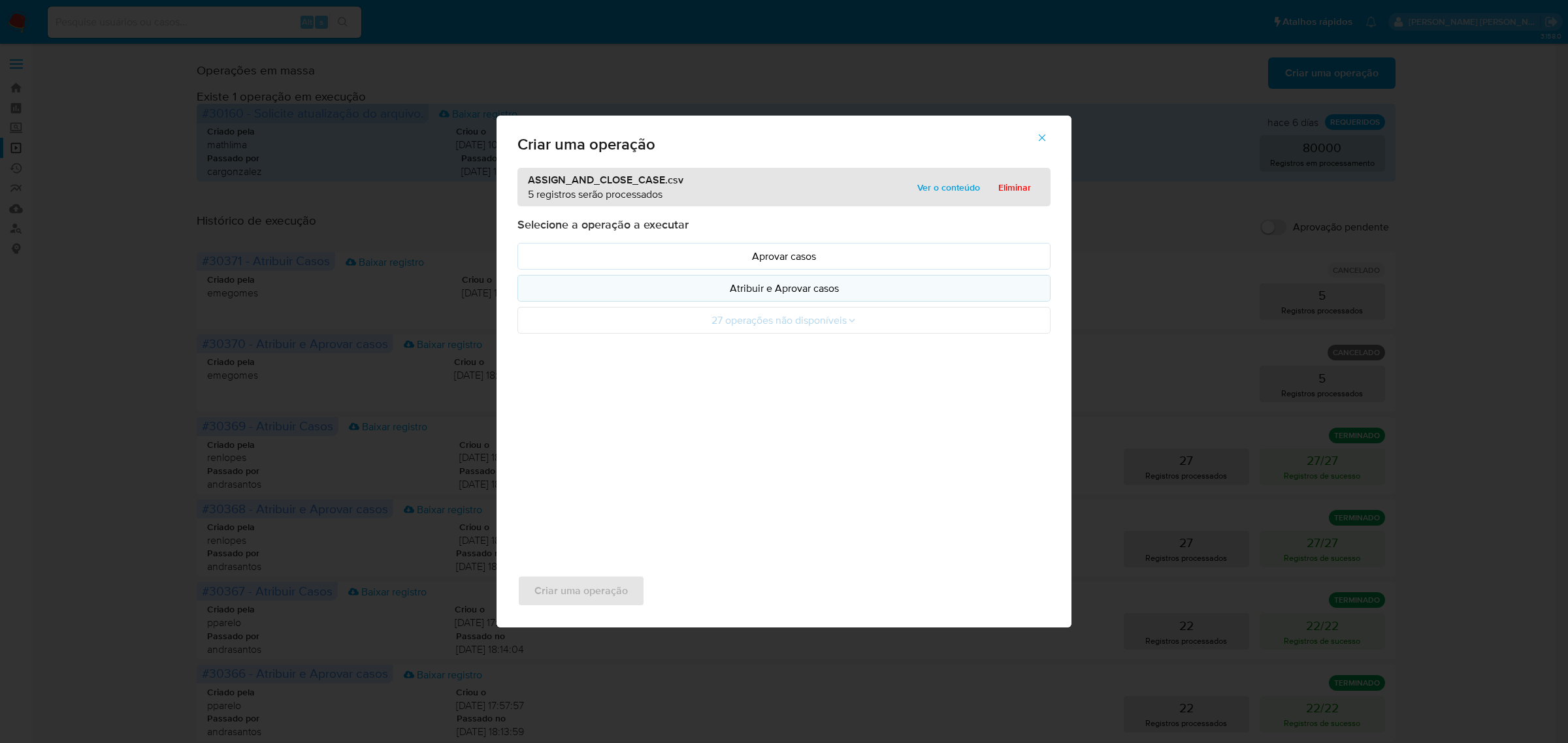
click at [756, 291] on p "Atribuir e Aprovar casos" at bounding box center [784, 288] width 511 height 15
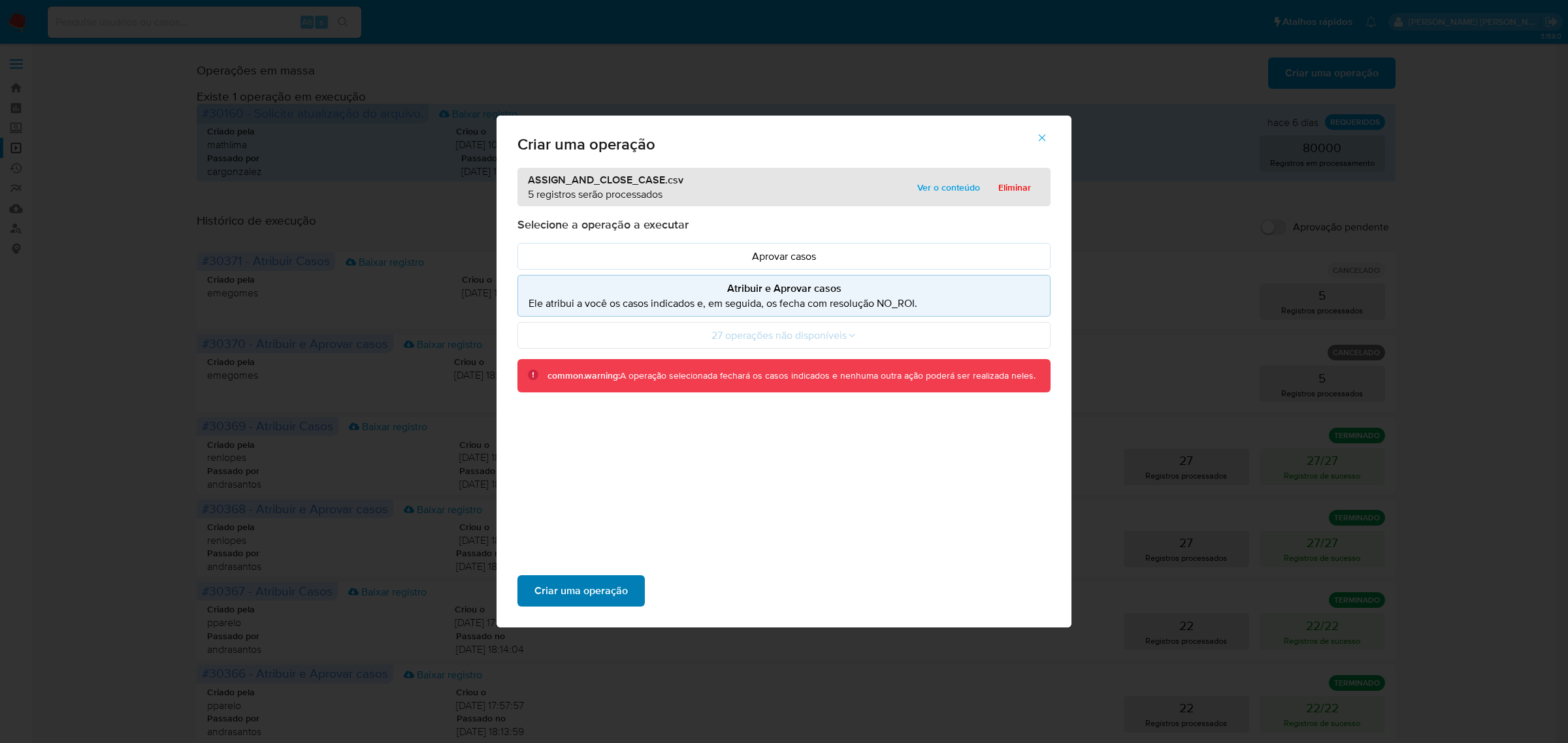
click at [582, 591] on span "Criar uma operação" at bounding box center [580, 590] width 93 height 29
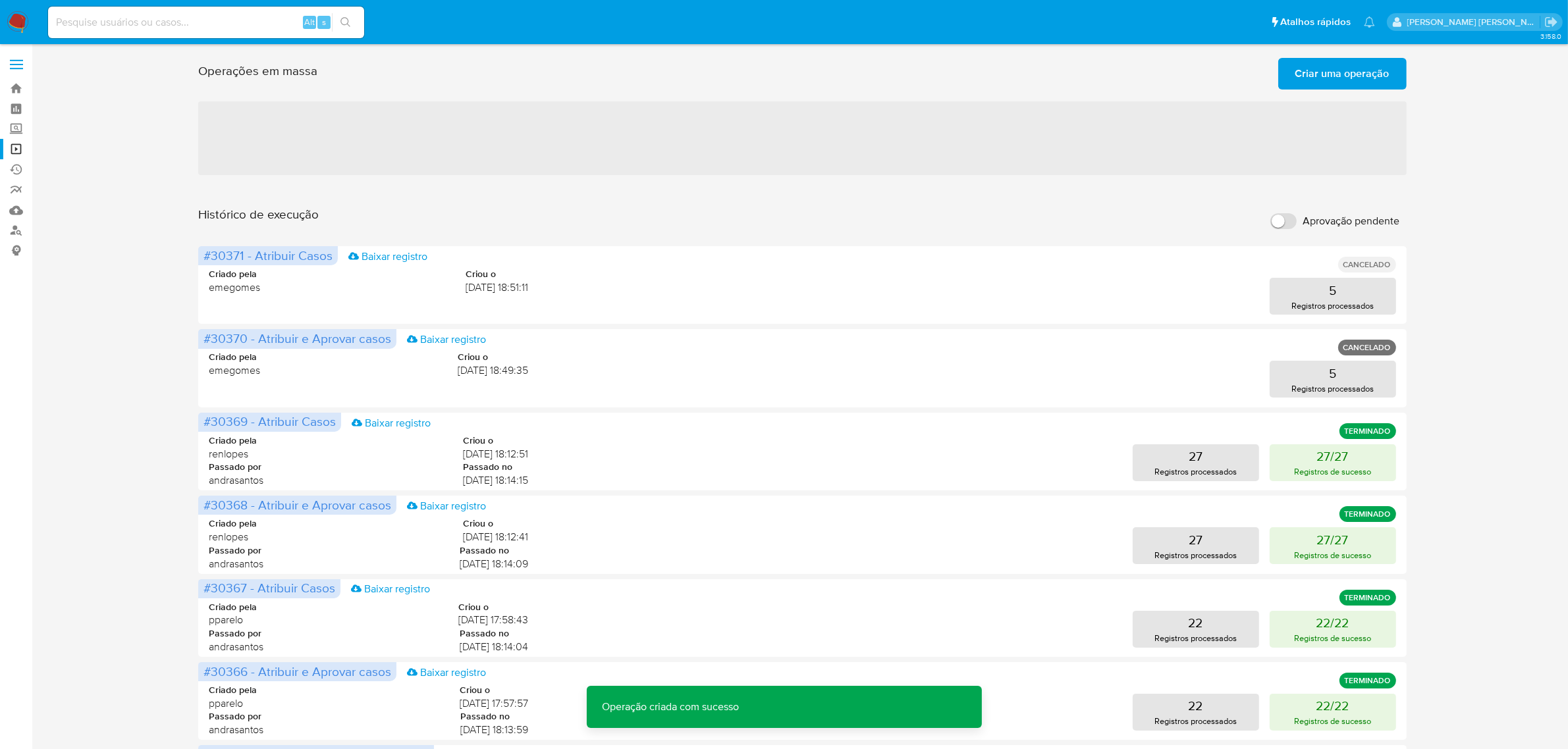
click at [1380, 69] on span "Criar uma operação" at bounding box center [1342, 73] width 94 height 29
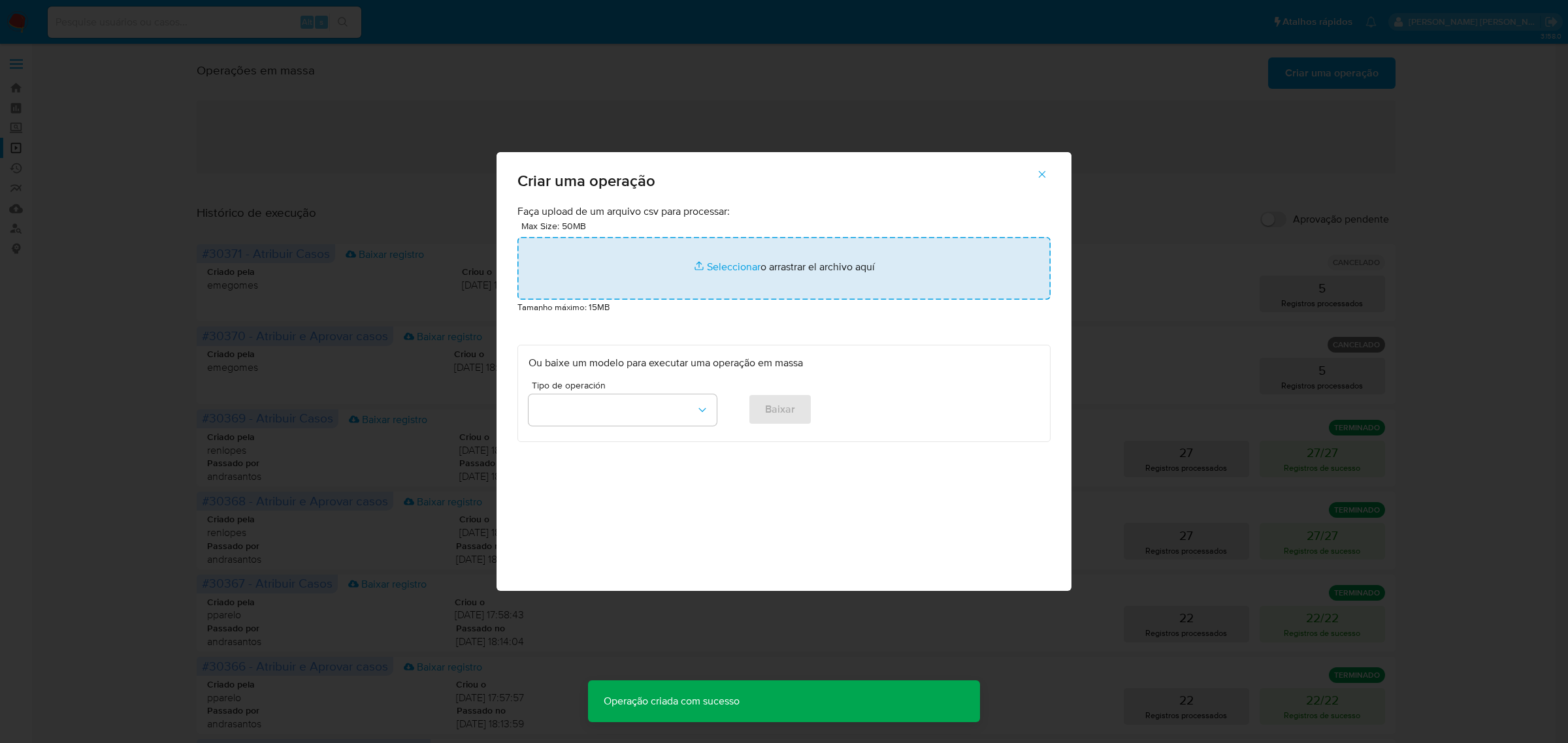
click at [728, 266] on input "file" at bounding box center [784, 268] width 533 height 63
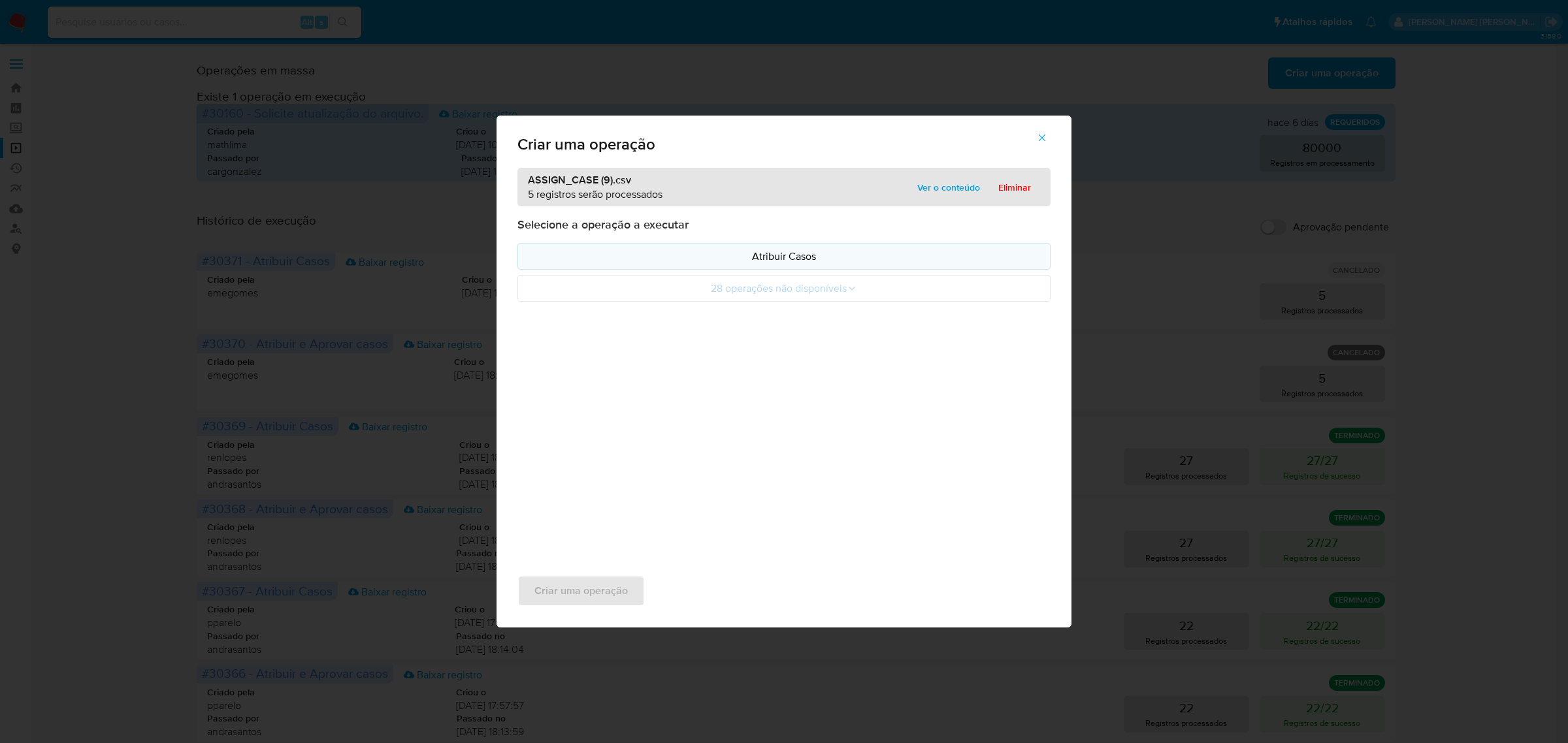
drag, startPoint x: 728, startPoint y: 266, endPoint x: 751, endPoint y: 260, distance: 23.8
click at [751, 260] on p "Atribuir Casos" at bounding box center [784, 256] width 511 height 15
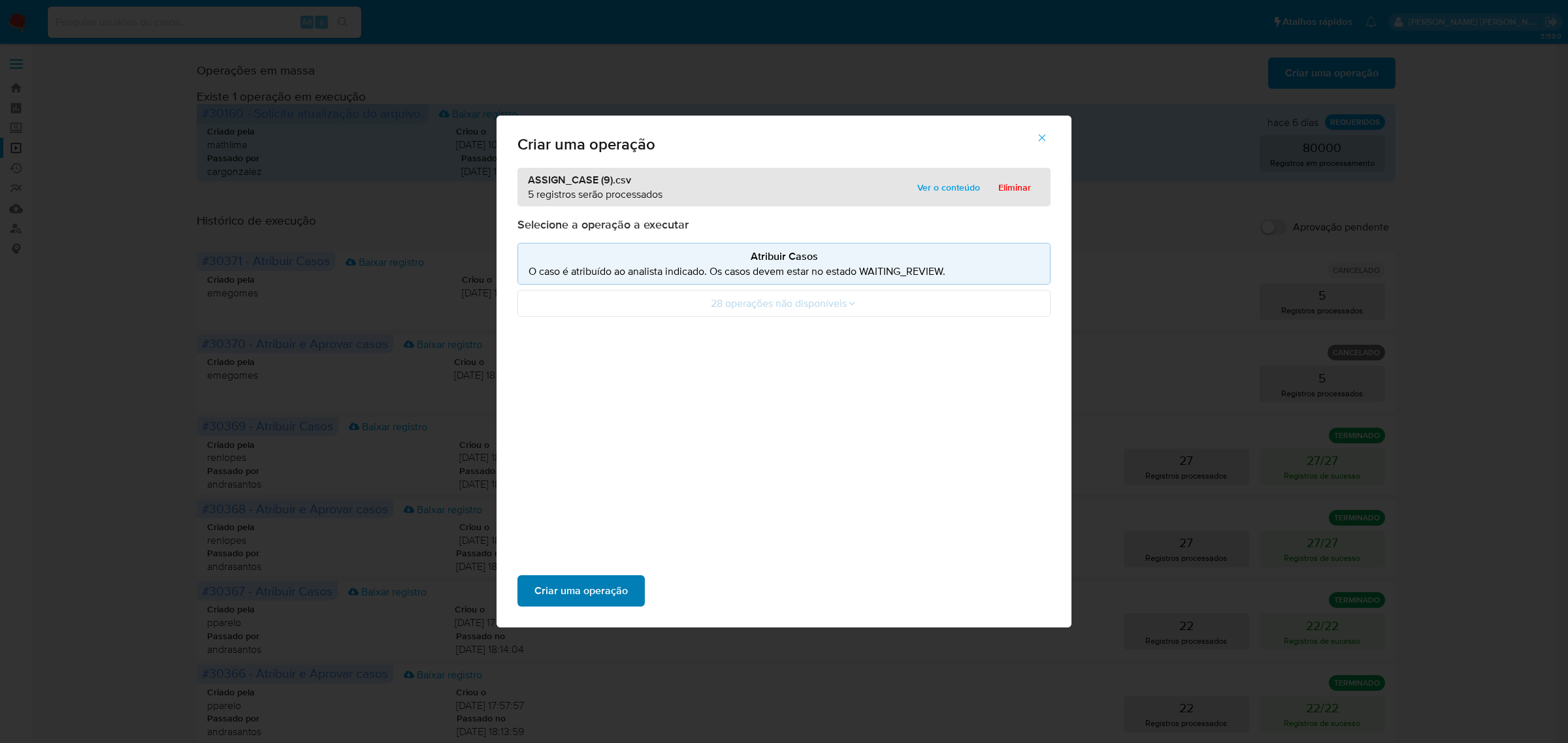
click at [599, 582] on span "Criar uma operação" at bounding box center [580, 590] width 93 height 29
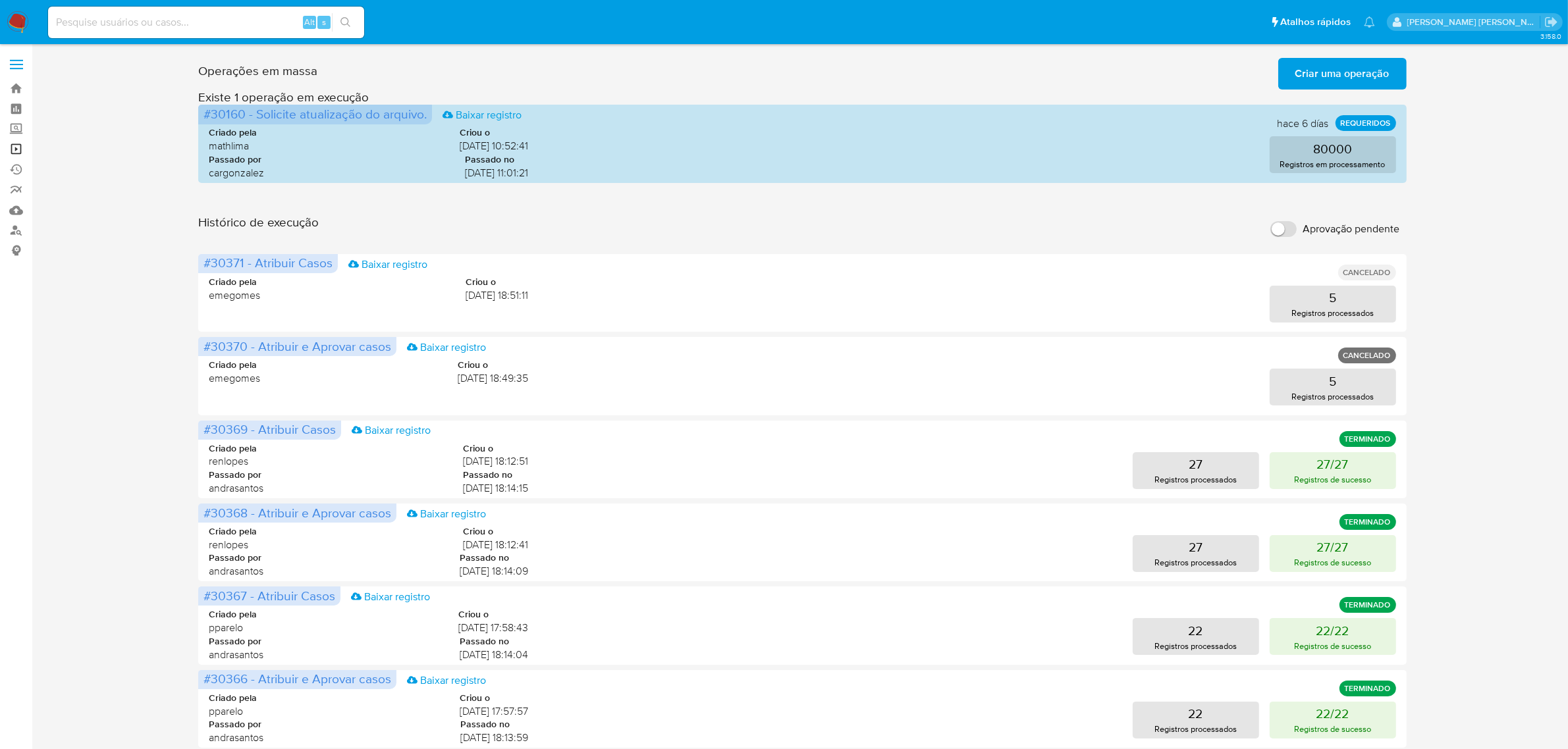
click at [22, 148] on link "Operações em massa" at bounding box center [78, 148] width 157 height 20
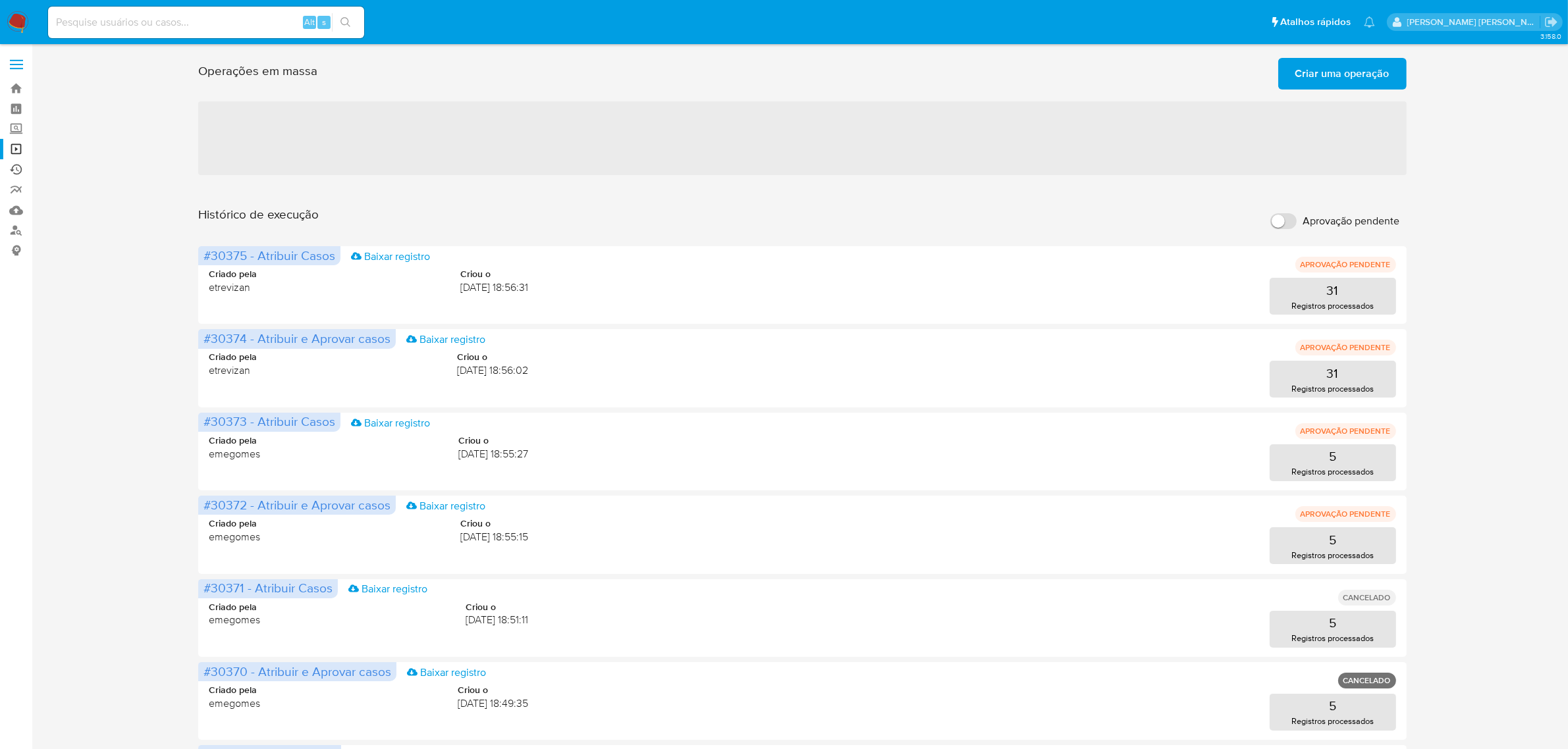
click at [18, 168] on link "Ejecuções automáticas" at bounding box center [78, 169] width 157 height 20
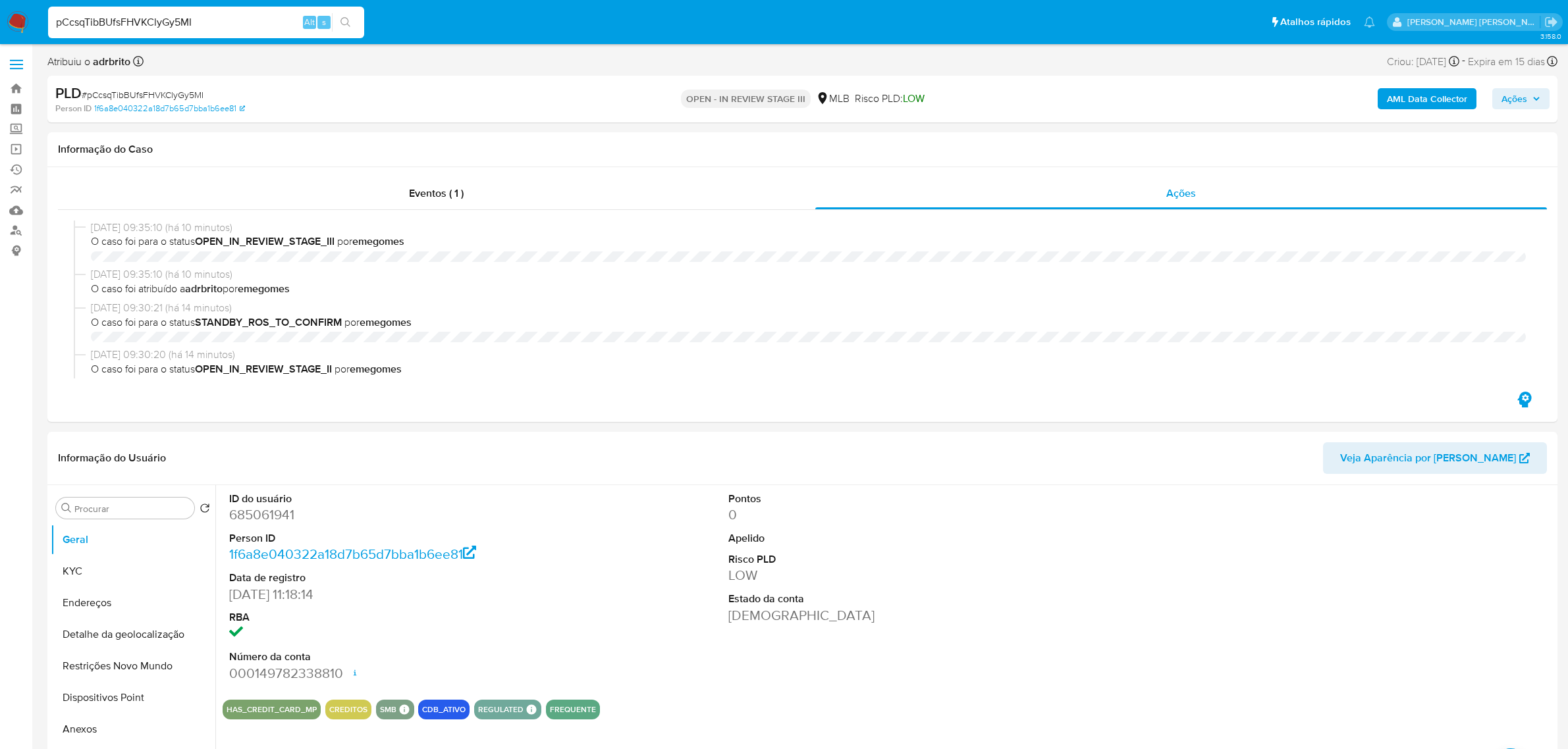
select select "10"
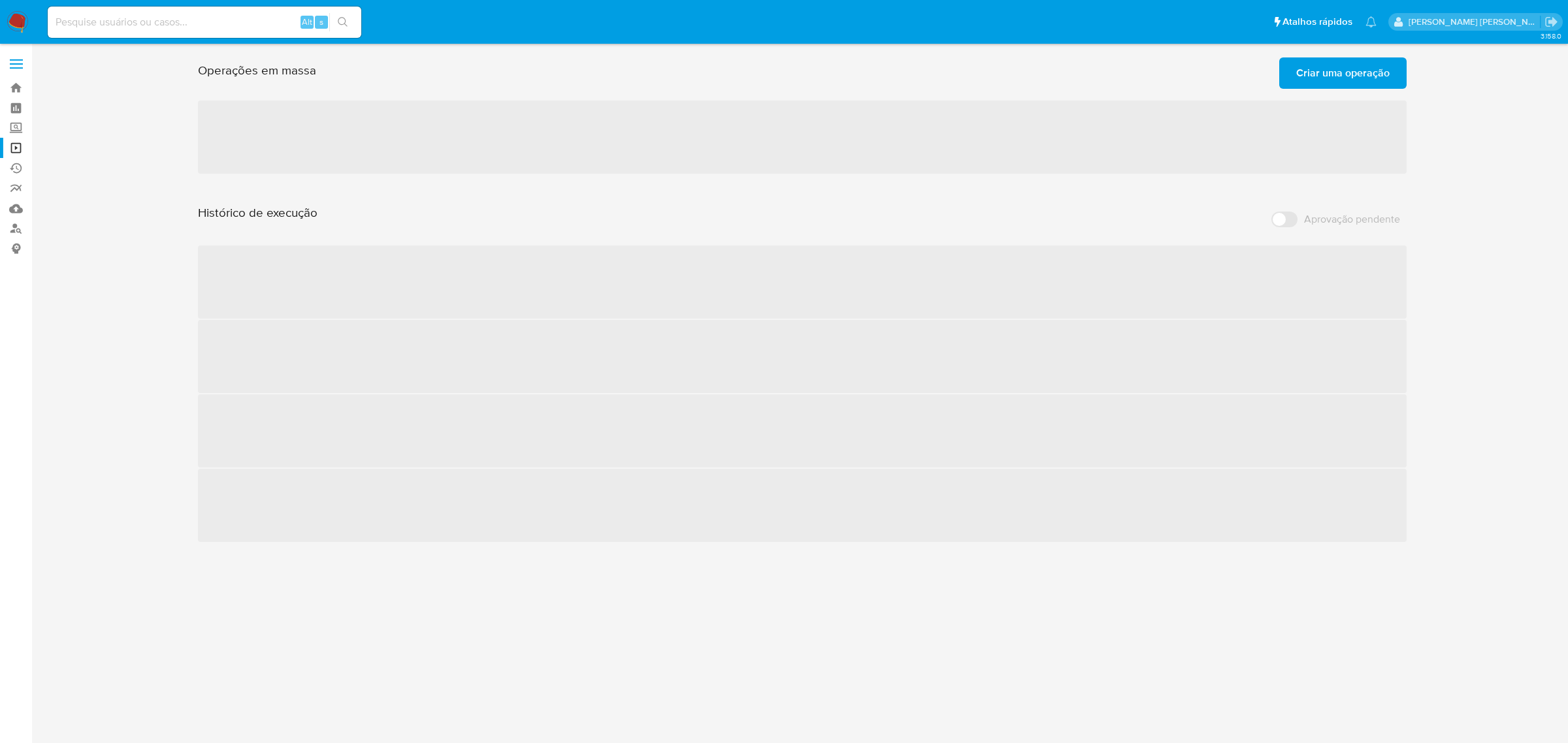
click at [18, 63] on span at bounding box center [16, 64] width 13 height 2
click at [0, 0] on input "checkbox" at bounding box center [0, 0] width 0 height 0
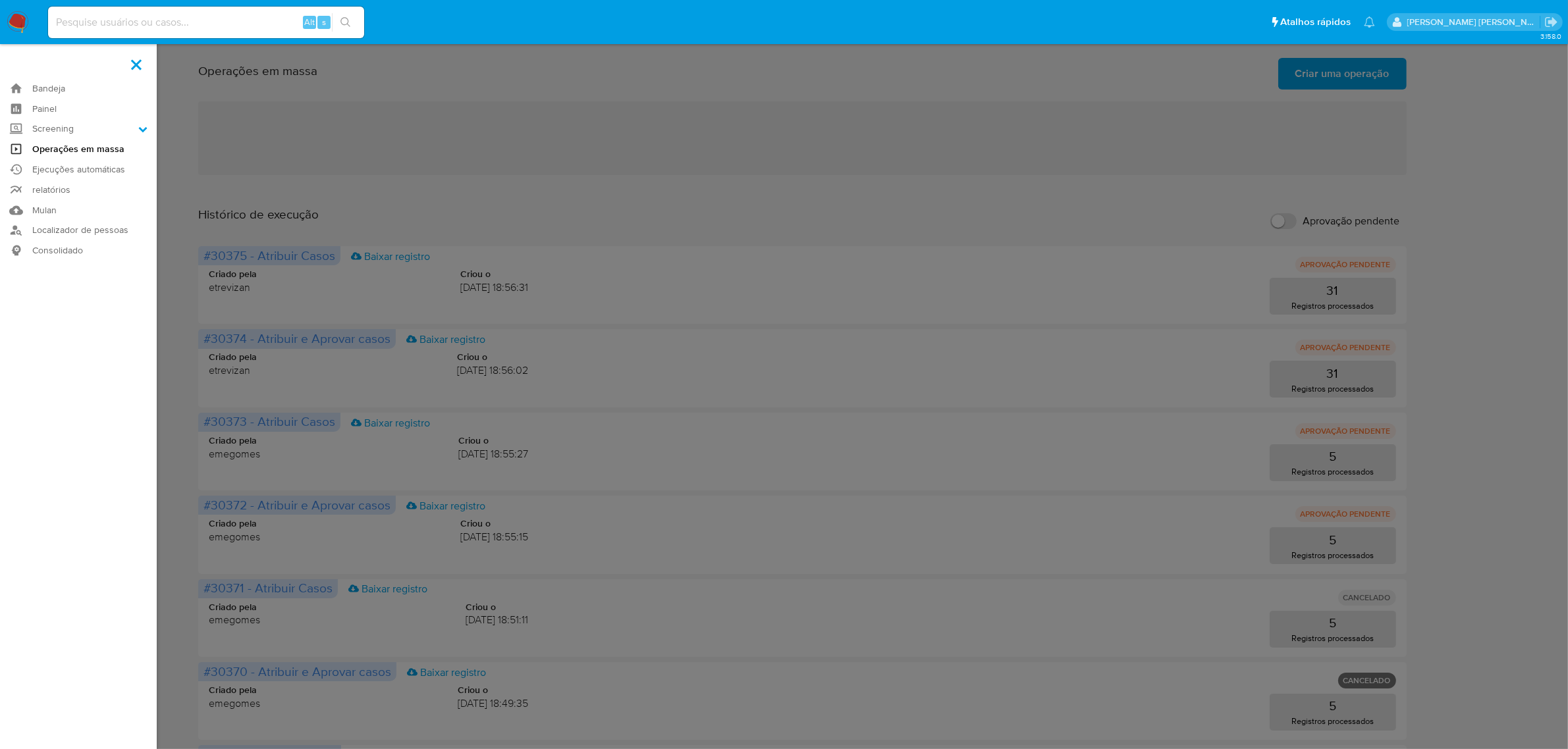
click at [69, 147] on link "Operações em massa" at bounding box center [78, 148] width 157 height 20
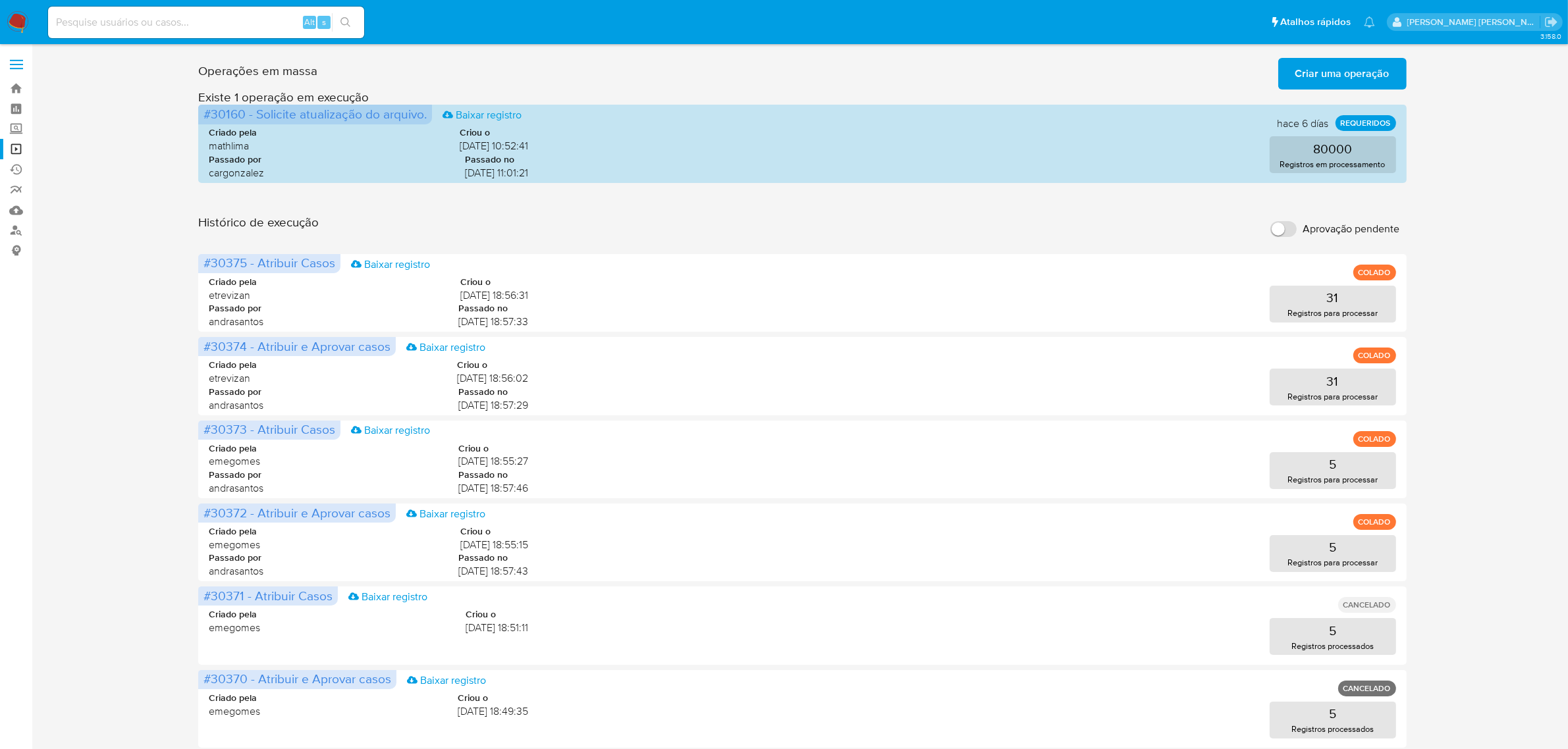
click at [22, 67] on span at bounding box center [16, 68] width 13 height 2
click at [0, 0] on input "checkbox" at bounding box center [0, 0] width 0 height 0
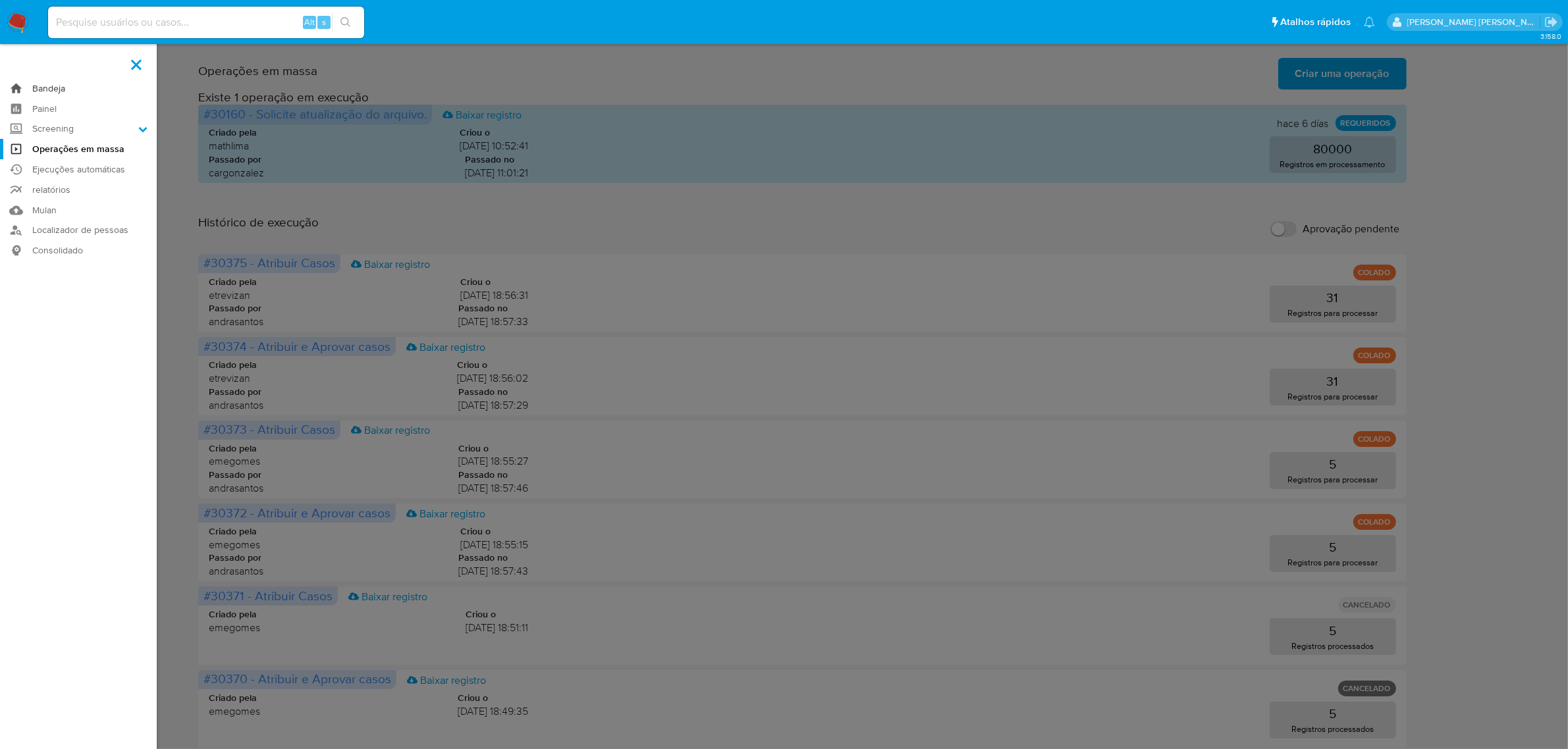
click at [49, 87] on link "Bandeja" at bounding box center [78, 88] width 157 height 20
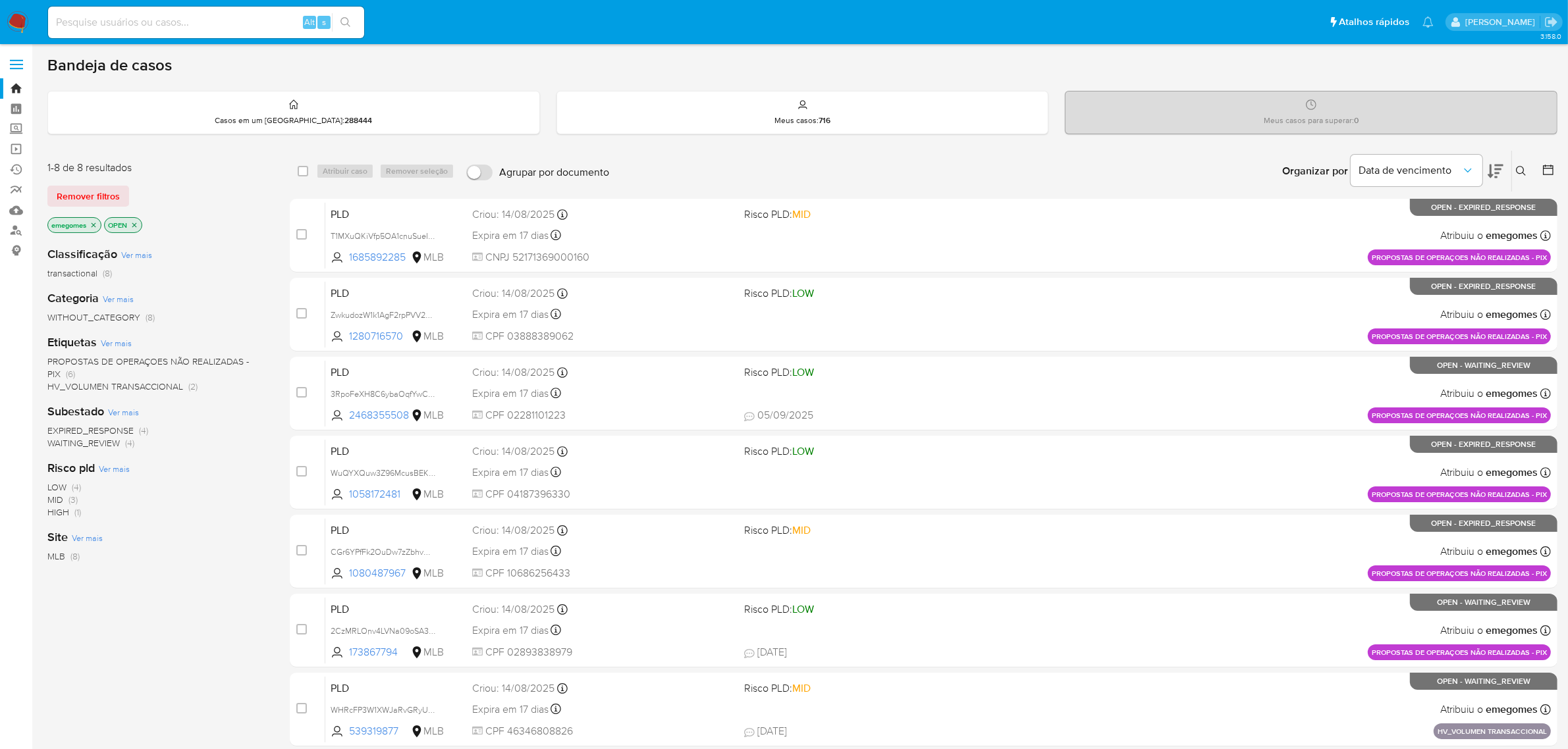
click at [94, 227] on icon "close-filter" at bounding box center [93, 225] width 8 height 8
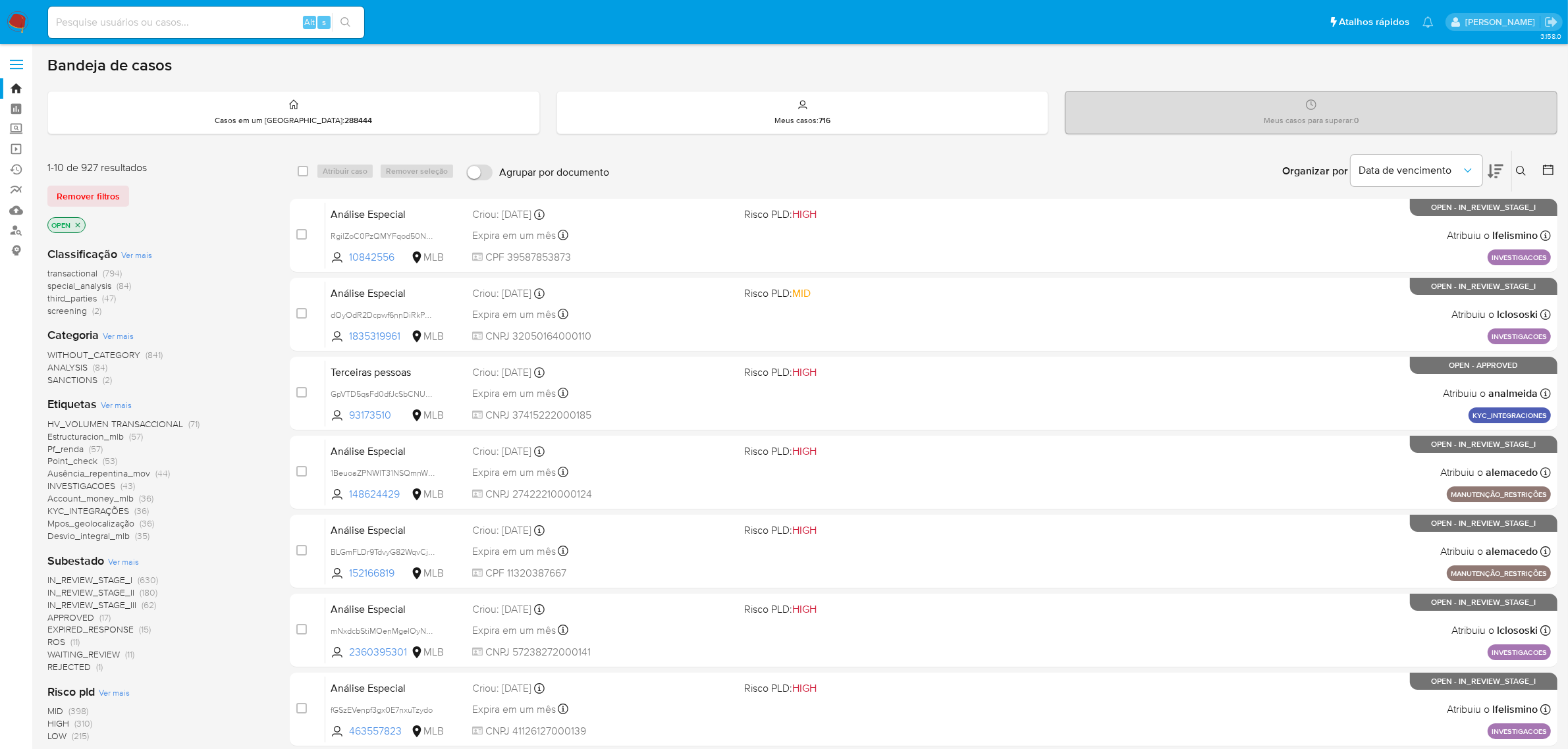
click at [78, 222] on icon "close-filter" at bounding box center [78, 225] width 8 height 8
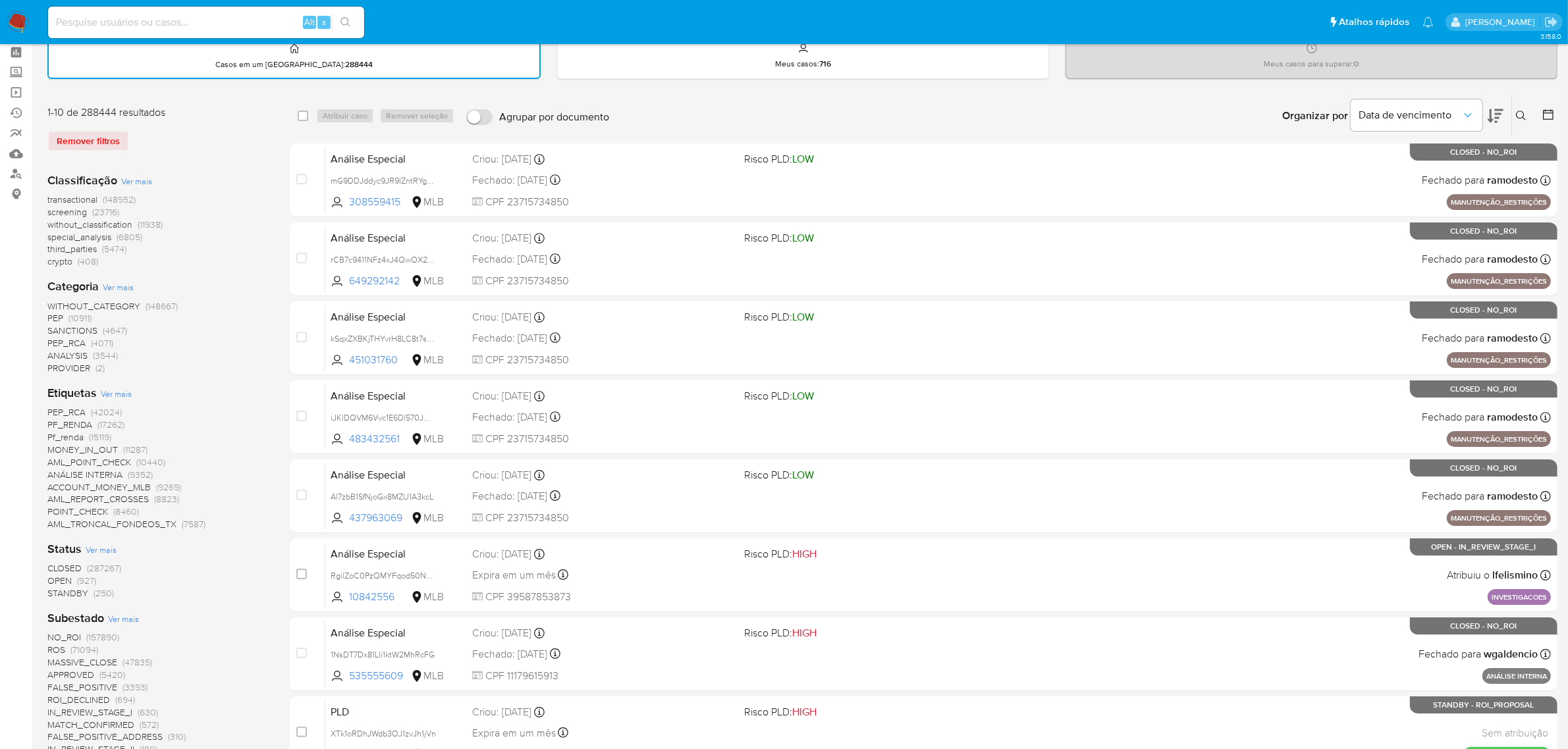
scroll to position [164, 0]
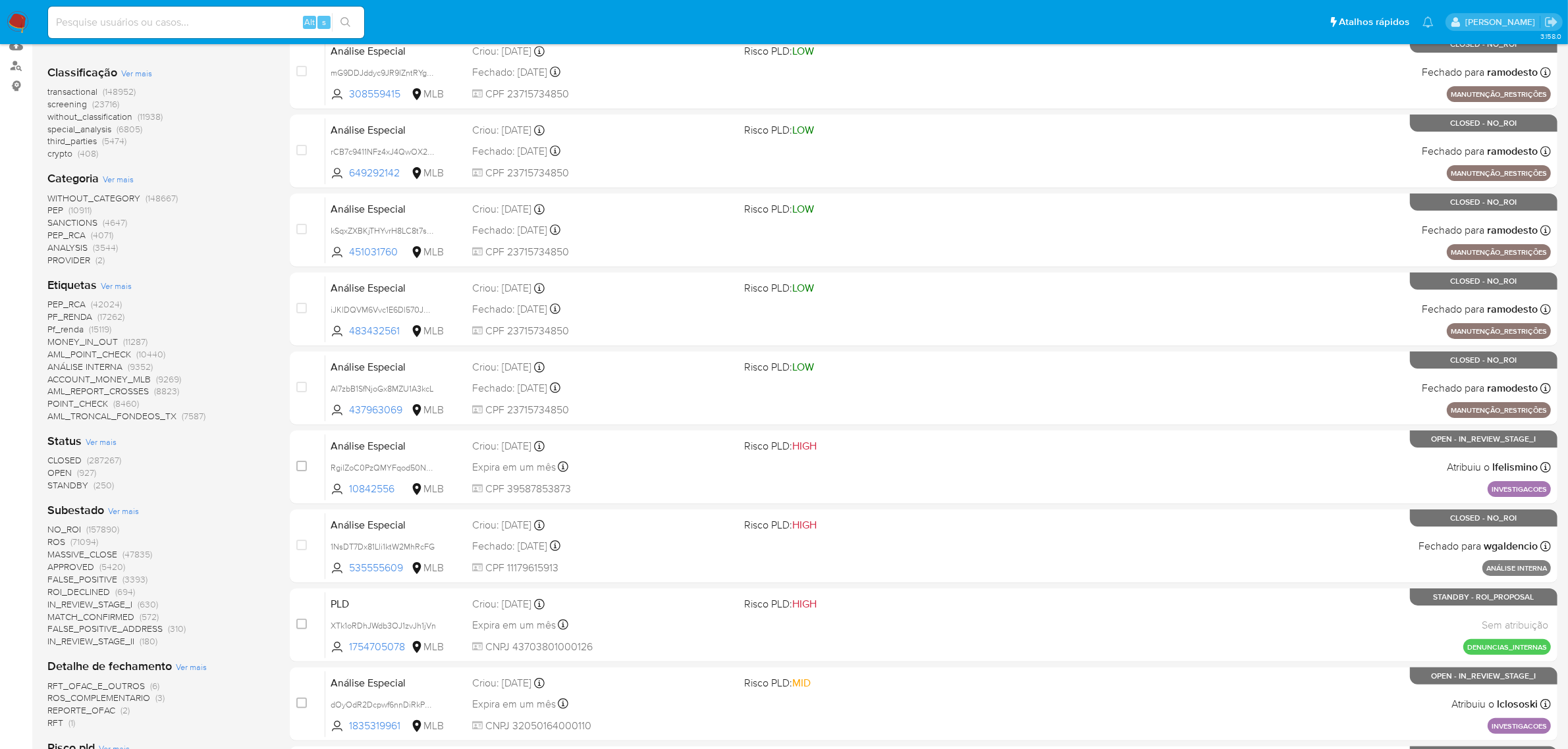
click at [61, 472] on span "OPEN" at bounding box center [60, 473] width 25 height 13
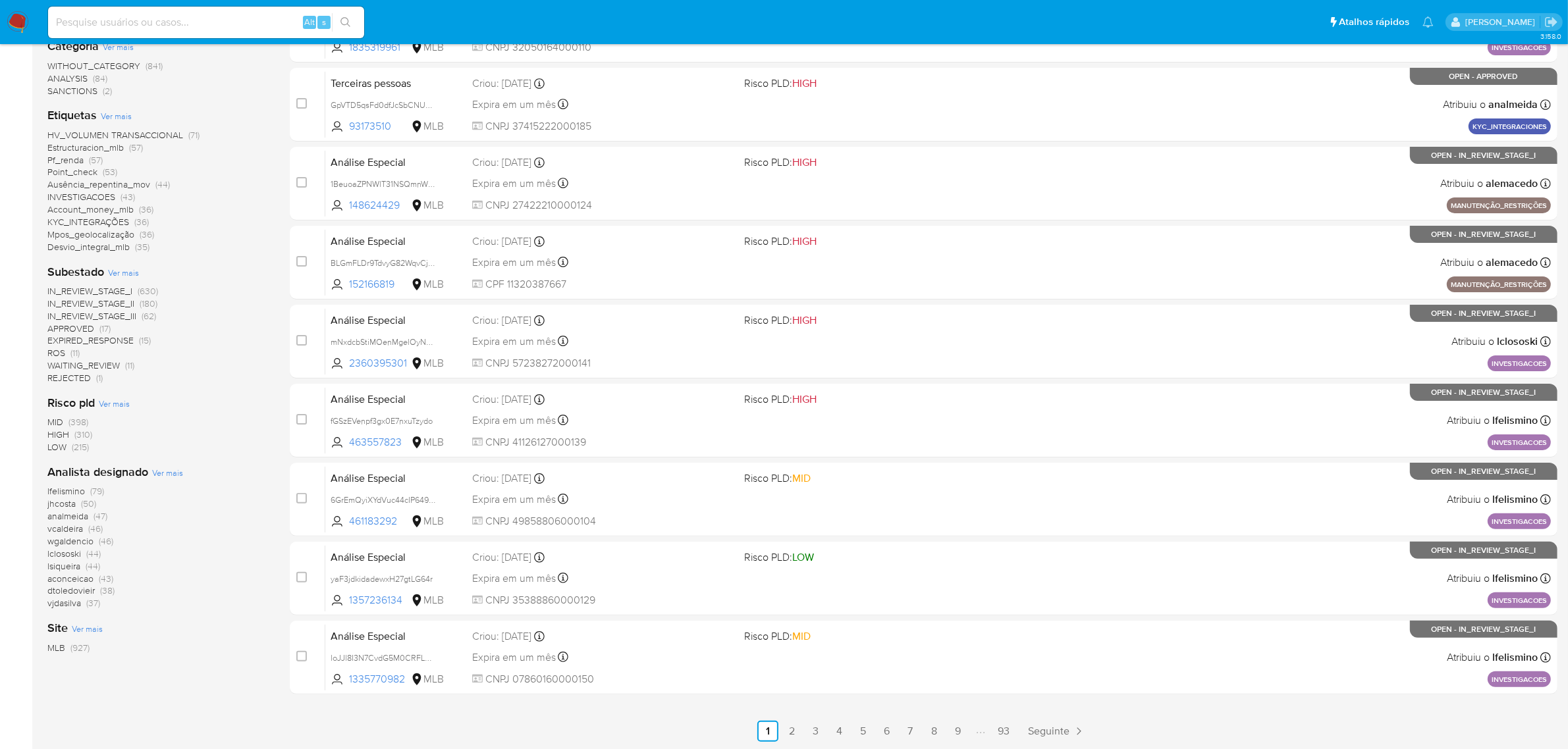
scroll to position [336, 0]
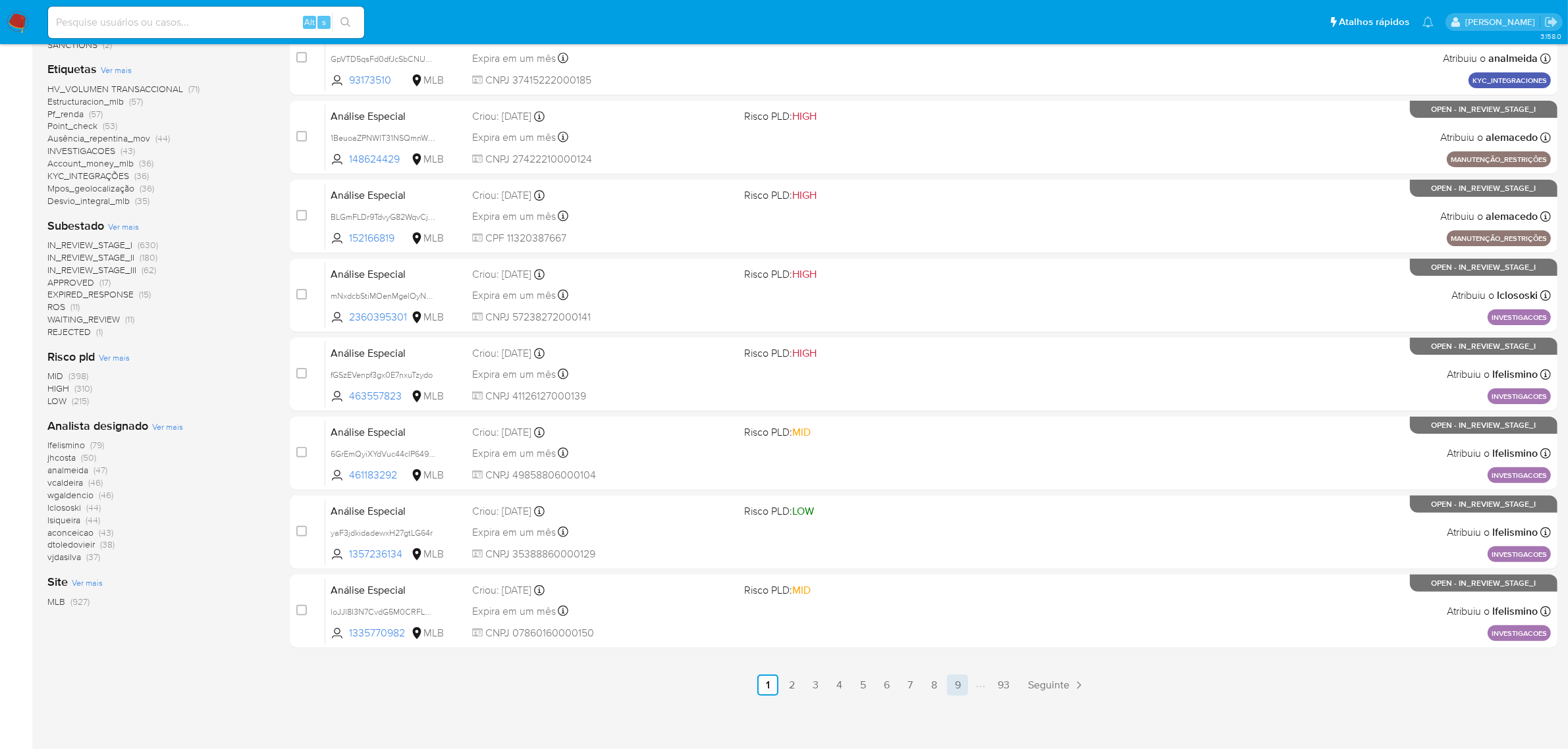
click at [962, 685] on link "9" at bounding box center [957, 685] width 21 height 21
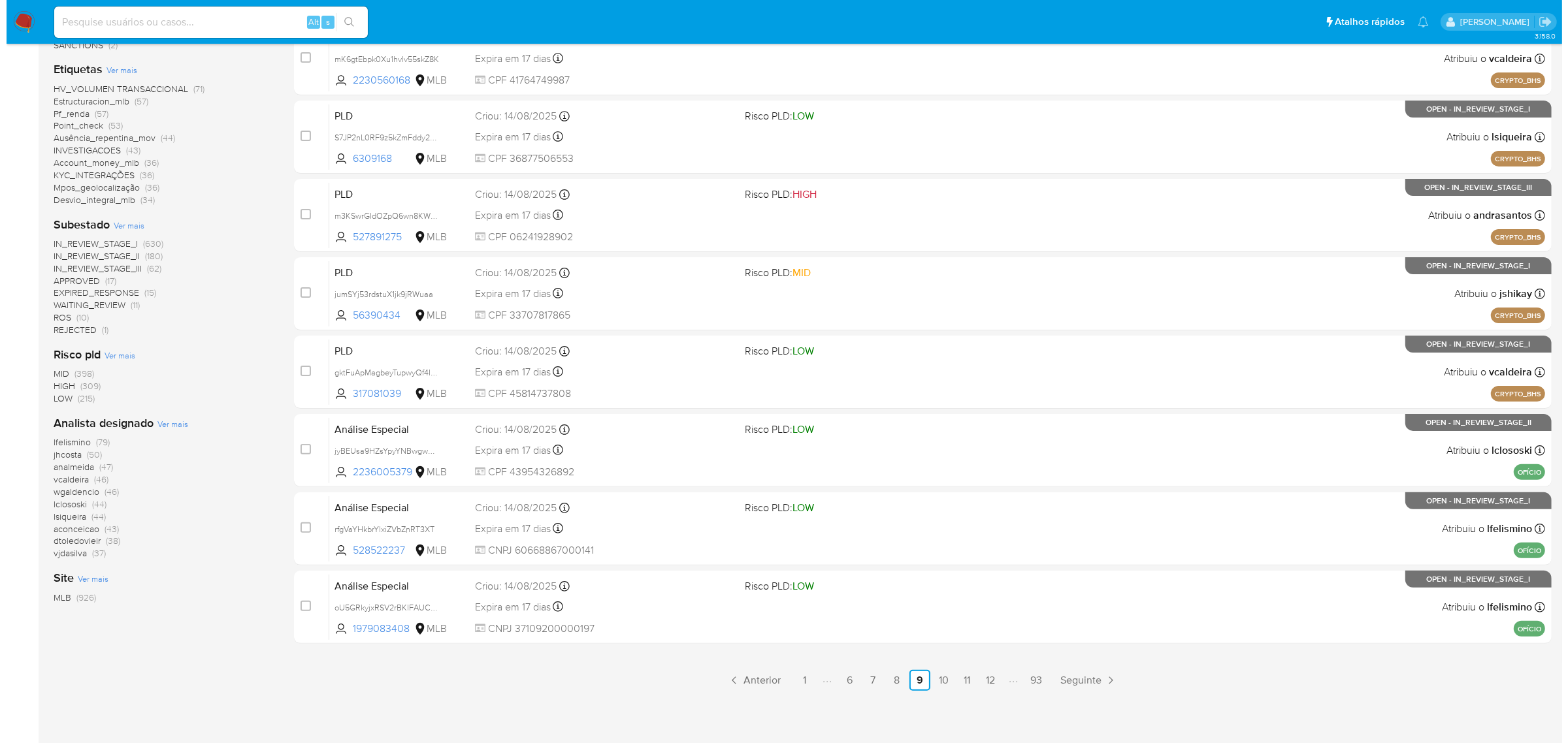
scroll to position [333, 0]
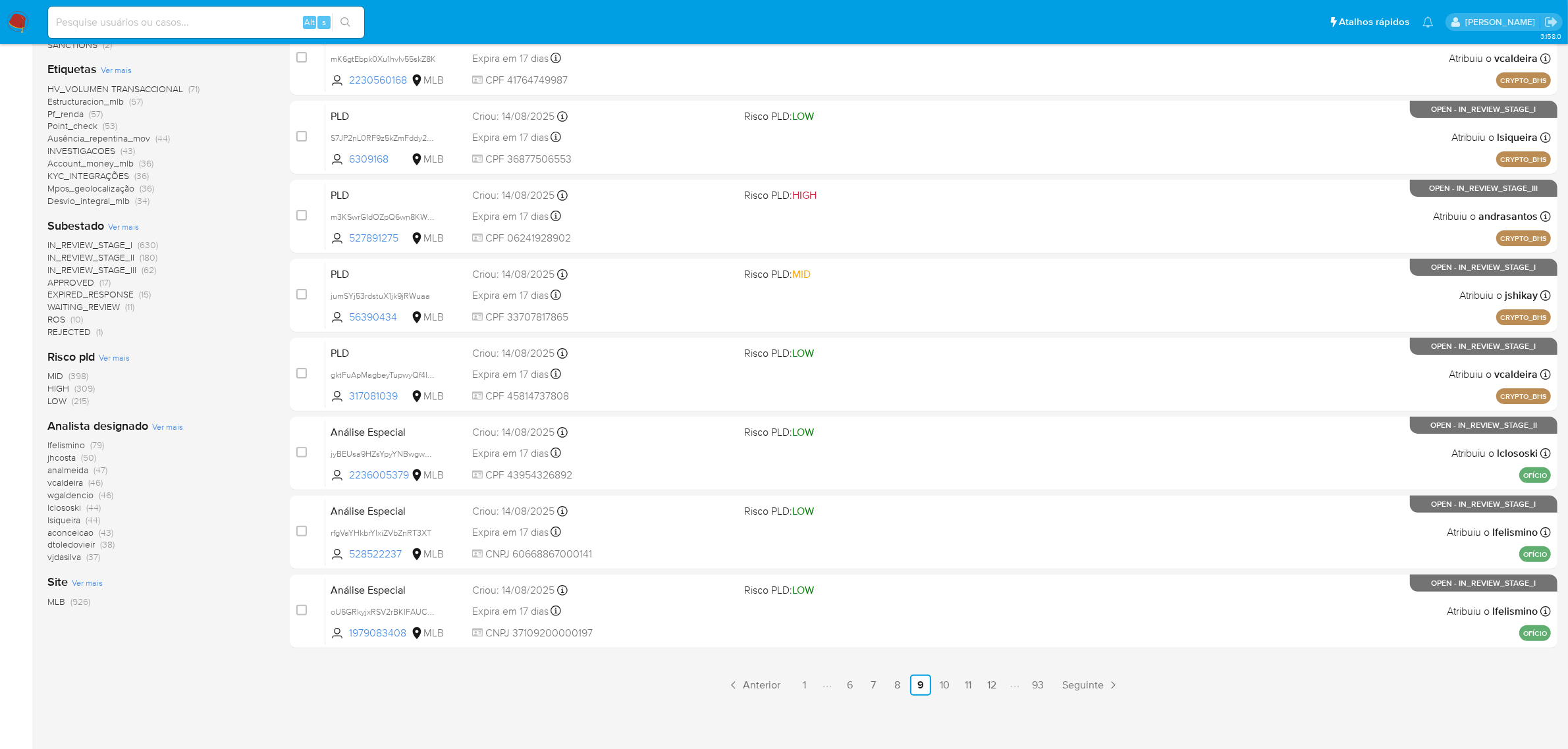
click at [166, 424] on span "Ver mais" at bounding box center [167, 426] width 31 height 11
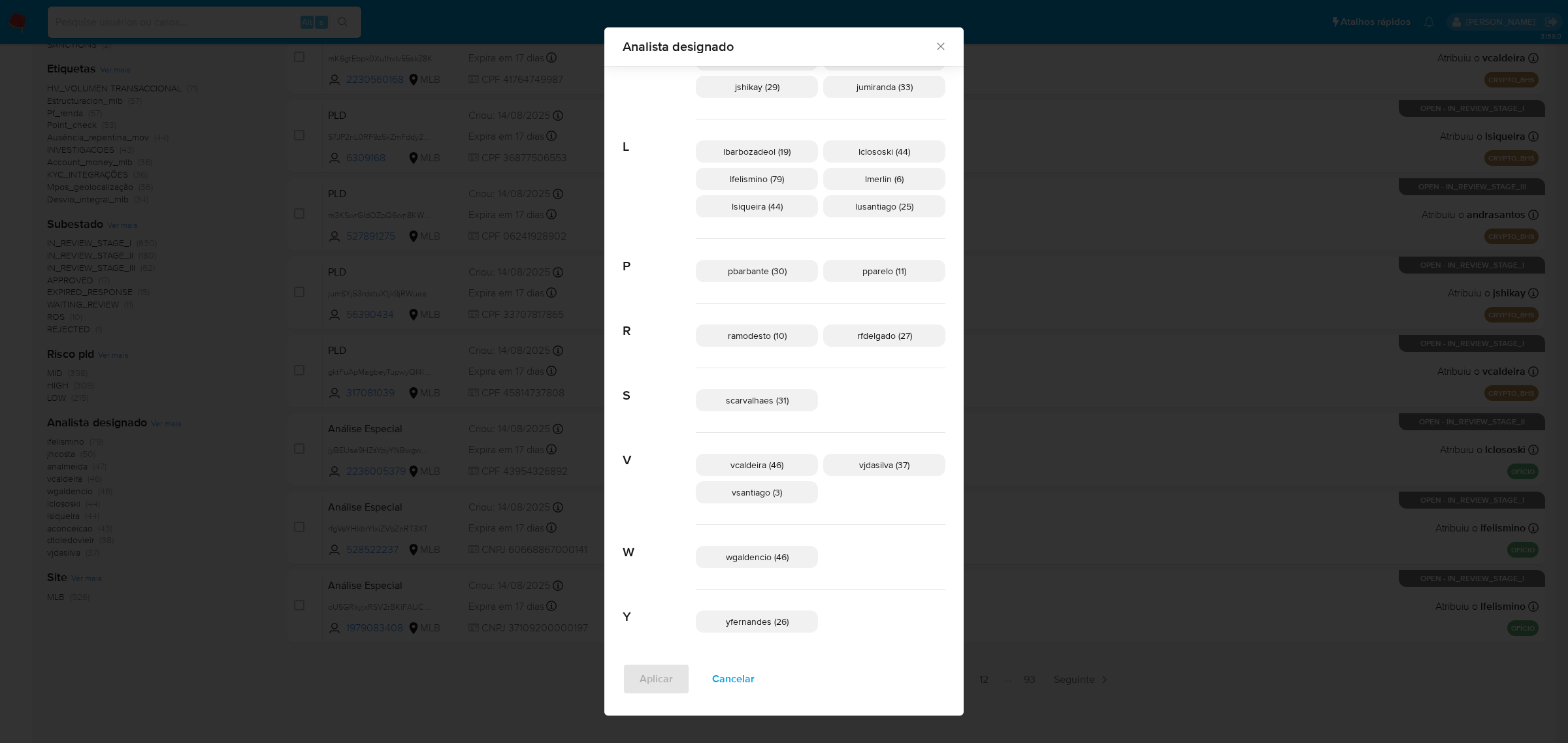
scroll to position [540, 0]
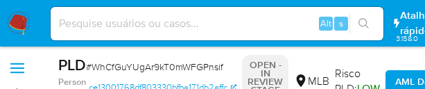
select select "10"
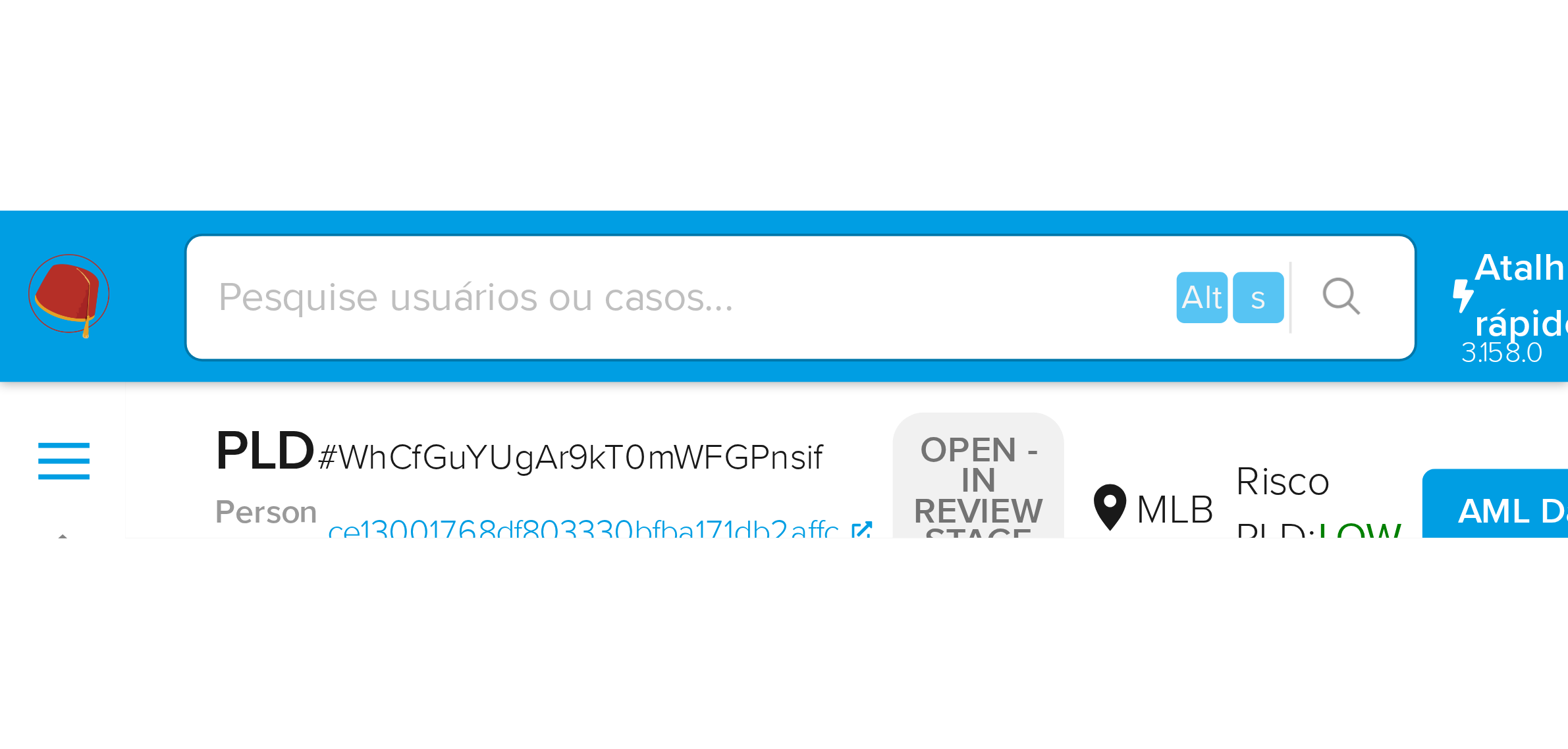
scroll to position [164, 0]
